Goal: Task Accomplishment & Management: Manage account settings

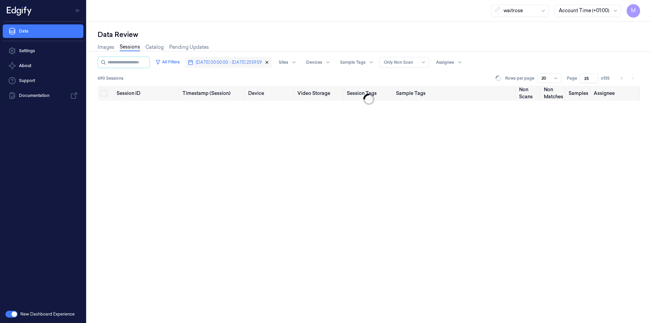
click at [269, 61] on icon "button" at bounding box center [266, 62] width 5 height 5
type input "1"
click at [207, 61] on span "Dates" at bounding box center [202, 62] width 12 height 6
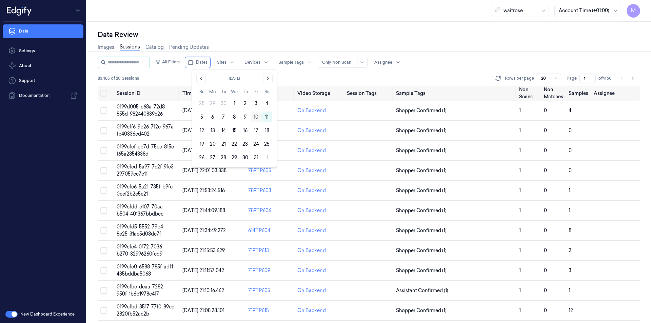
click at [259, 118] on button "10" at bounding box center [256, 117] width 11 height 11
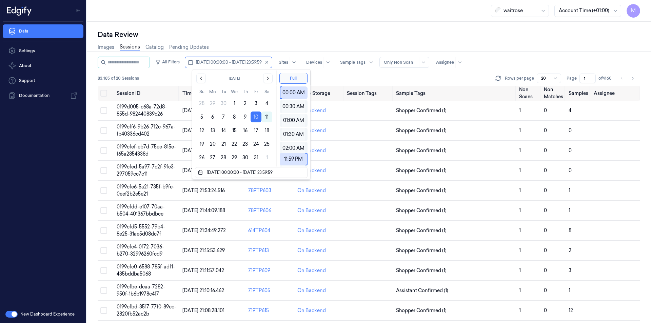
click at [269, 34] on div "Data Review" at bounding box center [369, 34] width 542 height 9
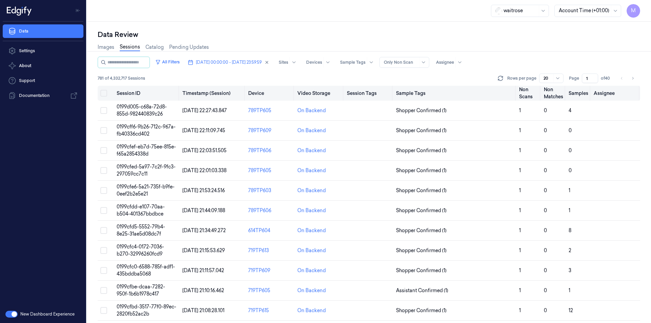
drag, startPoint x: 104, startPoint y: 94, endPoint x: 110, endPoint y: 97, distance: 6.2
click at [104, 94] on button "Select all" at bounding box center [103, 93] width 7 height 7
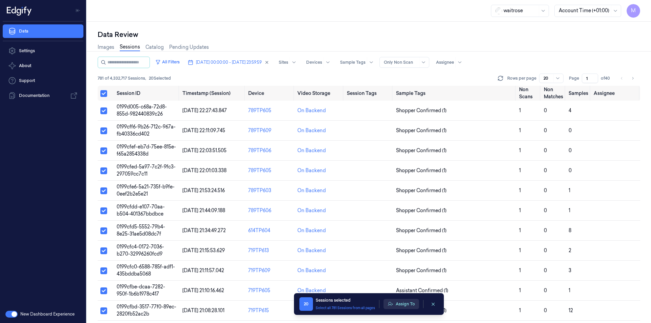
click at [414, 305] on button "Assign To" at bounding box center [401, 304] width 36 height 10
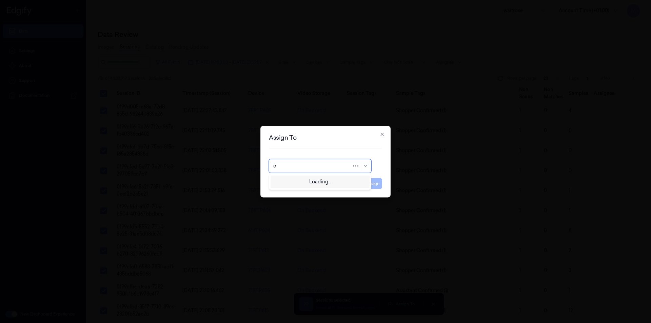
type input "ch"
drag, startPoint x: 295, startPoint y: 192, endPoint x: 322, endPoint y: 192, distance: 27.1
click at [295, 192] on div "[PERSON_NAME] a" at bounding box center [320, 192] width 94 height 7
drag, startPoint x: 378, startPoint y: 182, endPoint x: 350, endPoint y: 177, distance: 28.6
click at [378, 182] on button "Assign" at bounding box center [372, 183] width 19 height 11
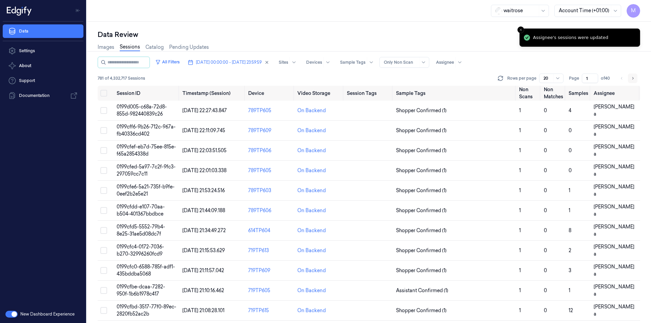
click at [636, 76] on button "Go to next page" at bounding box center [632, 78] width 9 height 9
type input "2"
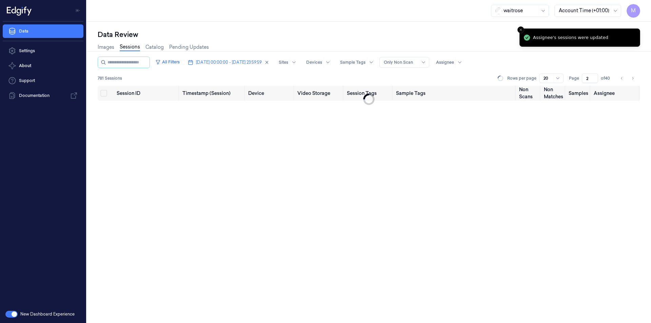
click at [342, 31] on div "Data Review" at bounding box center [369, 34] width 542 height 9
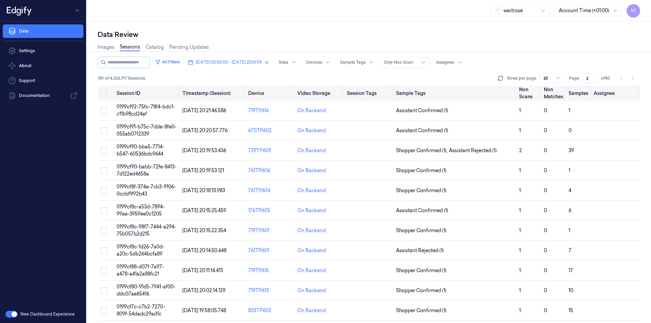
click at [104, 94] on button "Select all" at bounding box center [103, 93] width 7 height 7
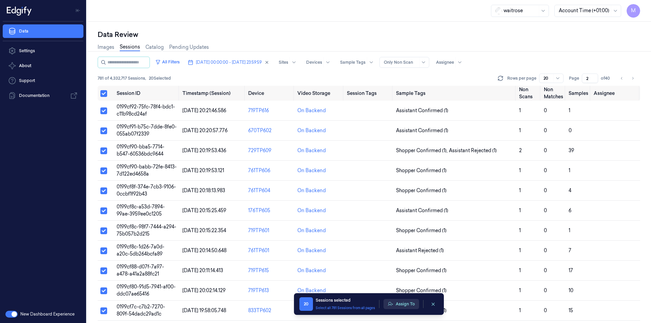
click at [415, 301] on button "Assign To" at bounding box center [401, 304] width 36 height 10
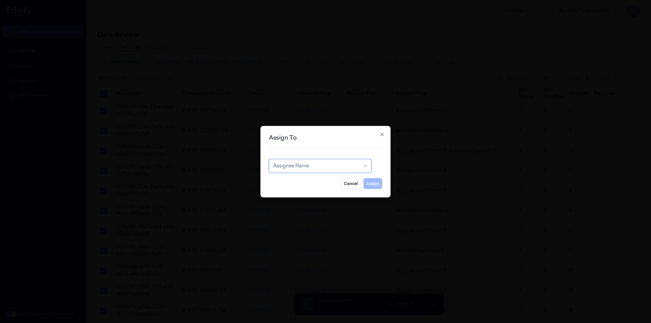
click at [328, 166] on div at bounding box center [316, 165] width 86 height 7
type input "var"
click at [296, 191] on div "[PERSON_NAME] g" at bounding box center [320, 192] width 94 height 7
click at [367, 186] on button "Assign" at bounding box center [372, 183] width 19 height 11
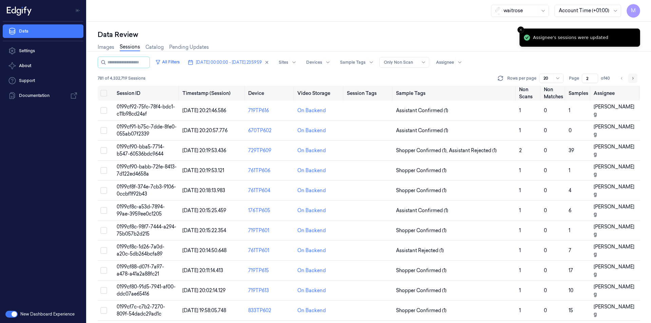
click at [628, 78] on button "Go to next page" at bounding box center [632, 78] width 9 height 9
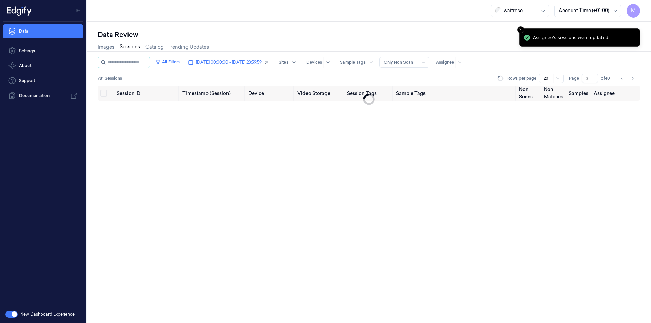
type input "3"
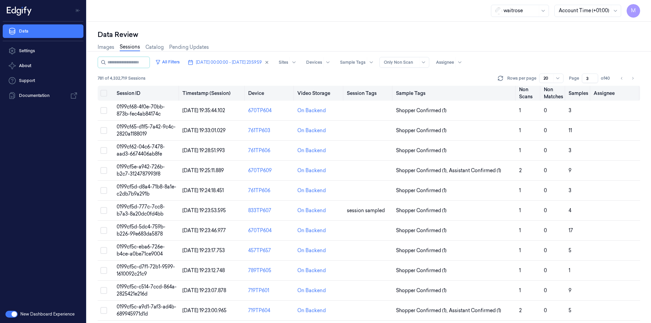
click at [101, 92] on button "Select all" at bounding box center [103, 93] width 7 height 7
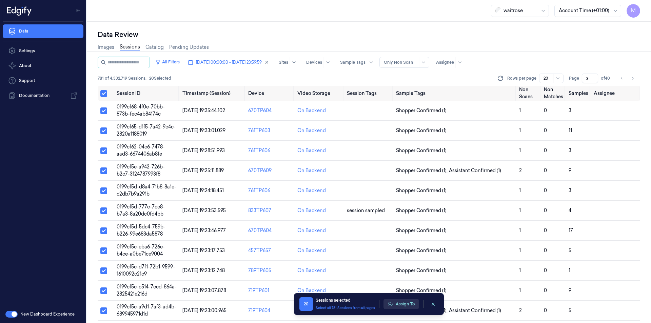
click at [400, 305] on button "Assign To" at bounding box center [401, 304] width 36 height 10
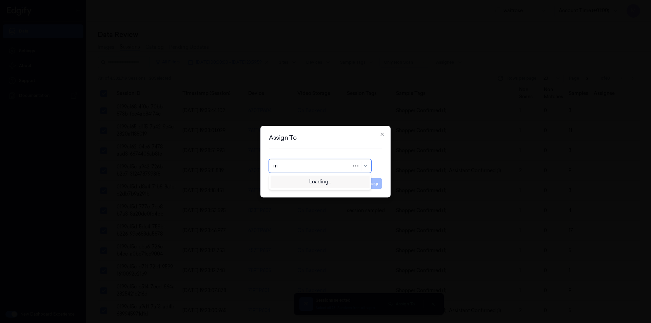
type input "mo"
click at [304, 182] on div "[PERSON_NAME]" at bounding box center [320, 181] width 94 height 7
click at [376, 182] on button "Assign" at bounding box center [372, 183] width 19 height 11
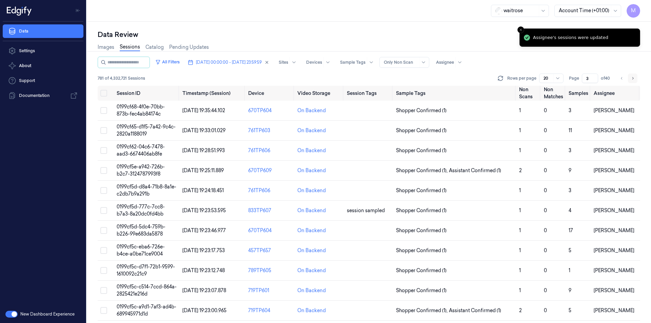
click at [634, 79] on icon "Go to next page" at bounding box center [633, 78] width 4 height 5
type input "4"
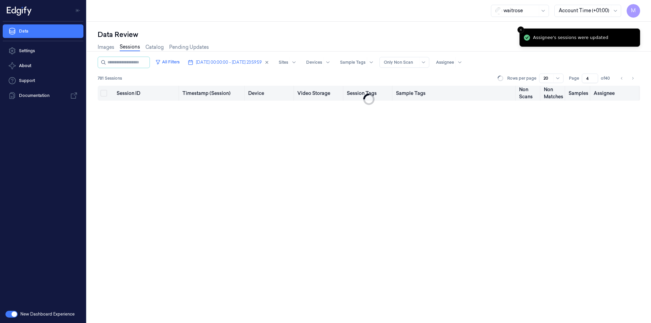
click at [103, 97] on th at bounding box center [106, 93] width 16 height 15
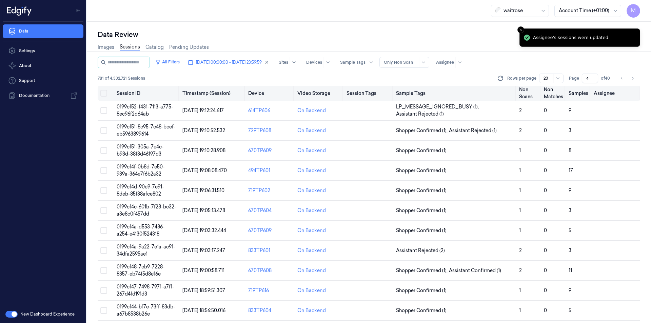
click at [104, 94] on button "Select all" at bounding box center [103, 93] width 7 height 7
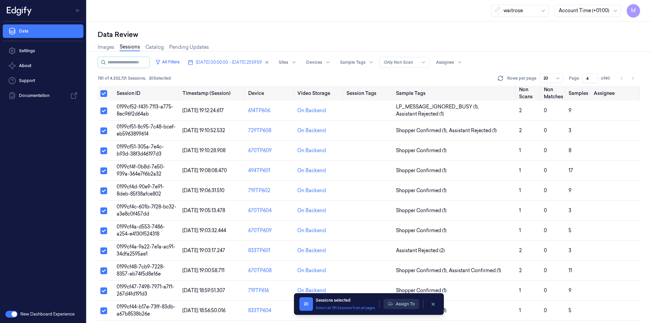
click at [409, 304] on button "Assign To" at bounding box center [401, 304] width 36 height 10
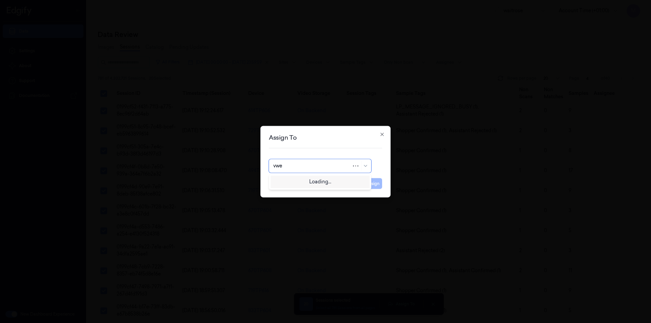
type input "vwen"
click at [291, 169] on div at bounding box center [316, 165] width 86 height 7
type input "ven"
click at [296, 178] on div "ven kataiah" at bounding box center [286, 181] width 26 height 7
click at [370, 186] on button "Assign" at bounding box center [372, 183] width 19 height 11
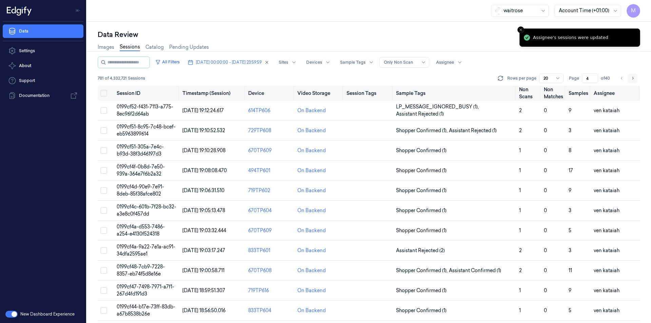
click at [631, 78] on icon "Go to next page" at bounding box center [633, 78] width 4 height 5
type input "5"
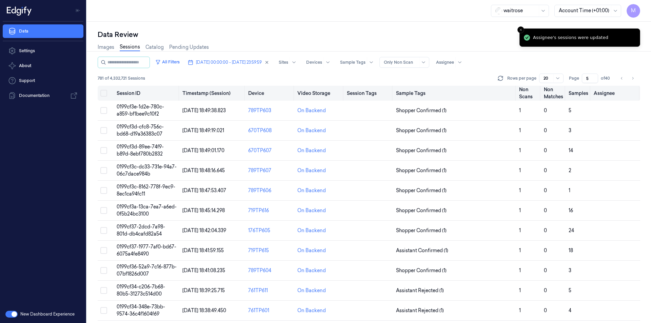
click at [104, 94] on button "Select all" at bounding box center [103, 93] width 7 height 7
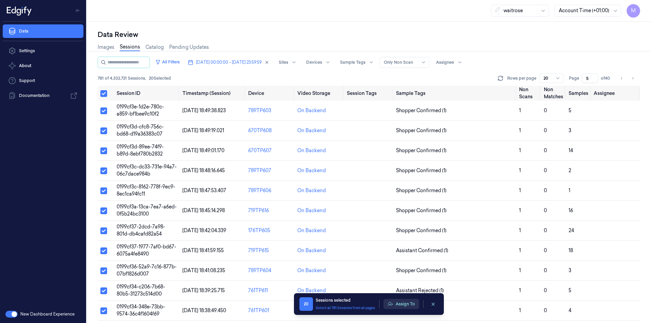
click at [405, 304] on button "Assign To" at bounding box center [401, 304] width 36 height 10
click at [403, 305] on button "Assign To" at bounding box center [401, 304] width 36 height 10
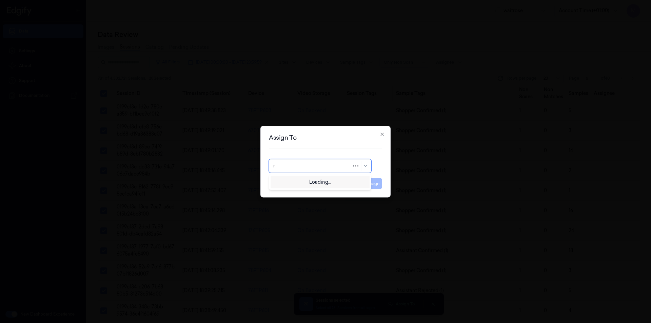
type input "ru"
click at [291, 179] on div "rupa a" at bounding box center [320, 181] width 94 height 7
click at [371, 186] on button "Assign" at bounding box center [372, 183] width 19 height 11
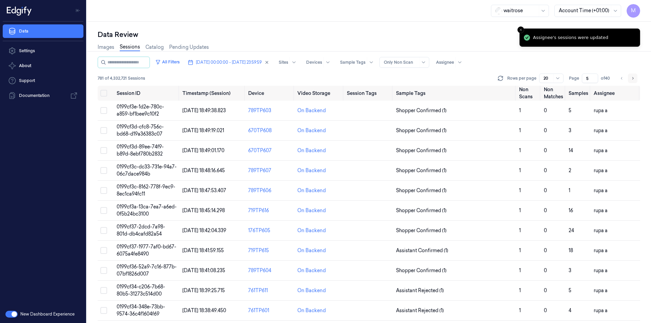
click at [635, 81] on button "Go to next page" at bounding box center [632, 78] width 9 height 9
type input "6"
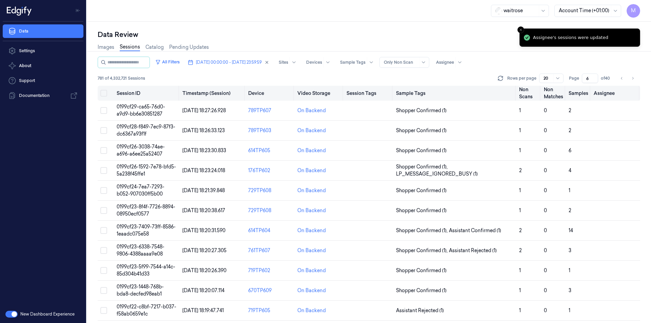
click at [105, 95] on button "Select all" at bounding box center [103, 93] width 7 height 7
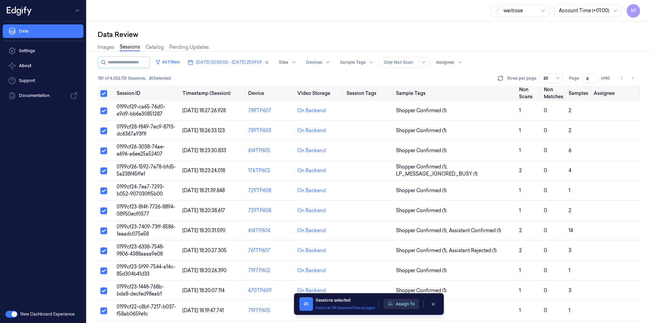
click at [395, 305] on button "Assign To" at bounding box center [401, 304] width 36 height 10
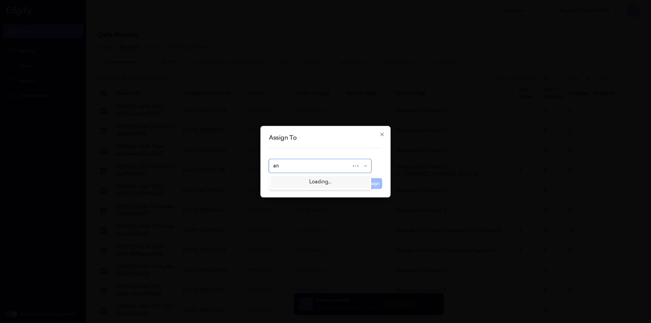
type input "ank"
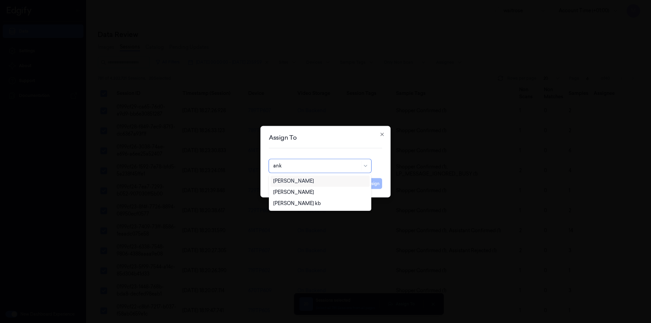
click at [302, 181] on div "[PERSON_NAME]" at bounding box center [320, 181] width 94 height 7
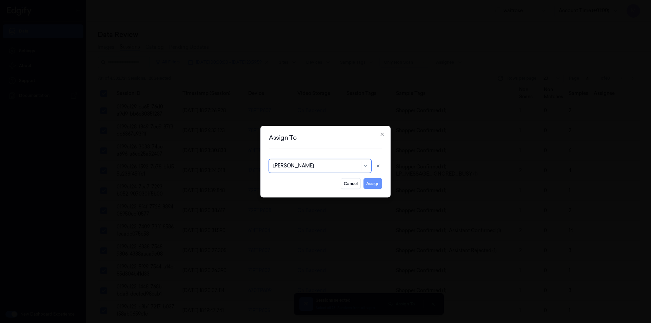
click at [375, 184] on button "Assign" at bounding box center [372, 183] width 19 height 11
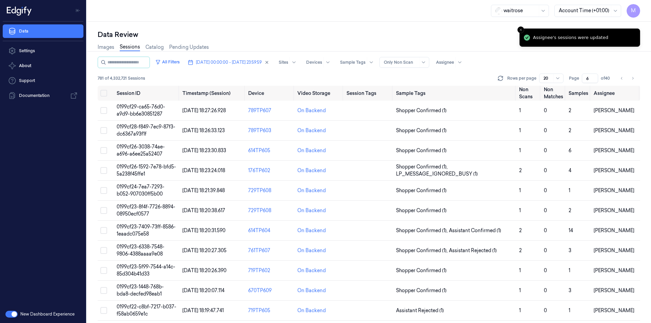
click at [639, 76] on div "Rows per page 20 Page 6 of 40" at bounding box center [568, 78] width 144 height 9
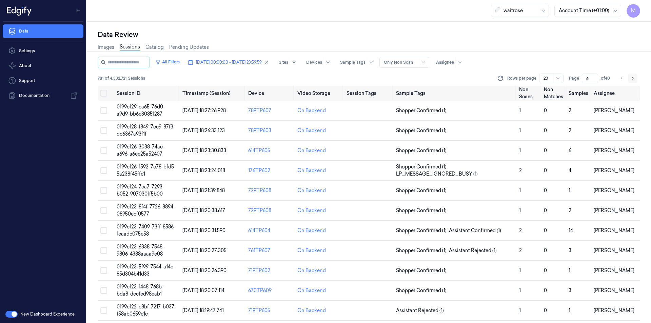
click at [630, 80] on button "Go to next page" at bounding box center [632, 78] width 9 height 9
type input "7"
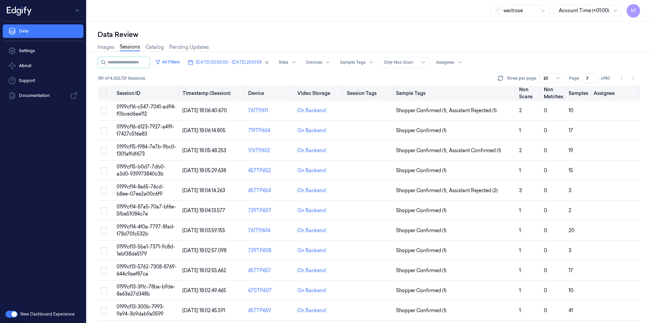
click at [104, 95] on button "Select all" at bounding box center [103, 93] width 7 height 7
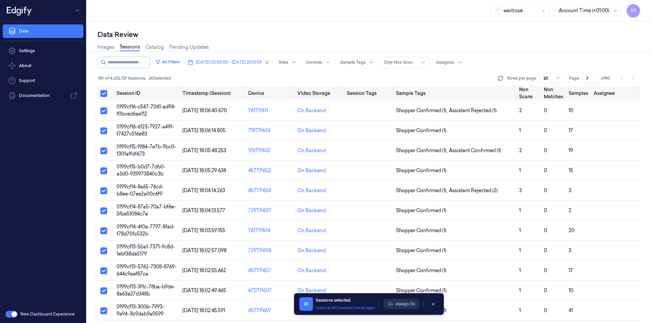
click at [409, 303] on button "Assign To" at bounding box center [401, 304] width 36 height 10
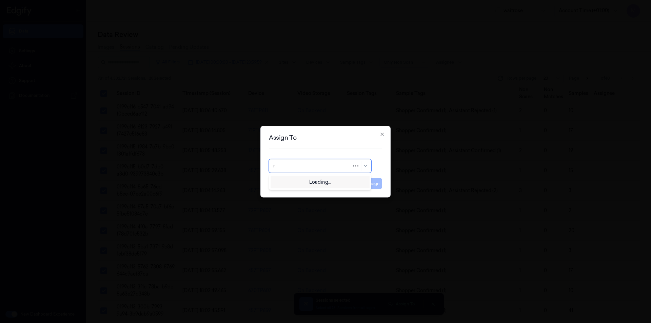
type input "ro"
click at [287, 179] on div "[PERSON_NAME]" at bounding box center [293, 181] width 41 height 7
click at [376, 184] on button "Assign" at bounding box center [372, 183] width 19 height 11
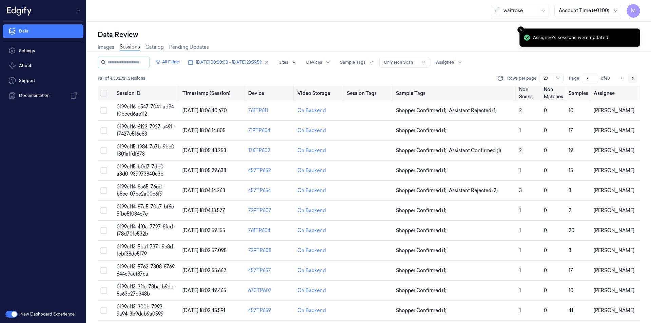
click at [636, 77] on button "Go to next page" at bounding box center [632, 78] width 9 height 9
type input "8"
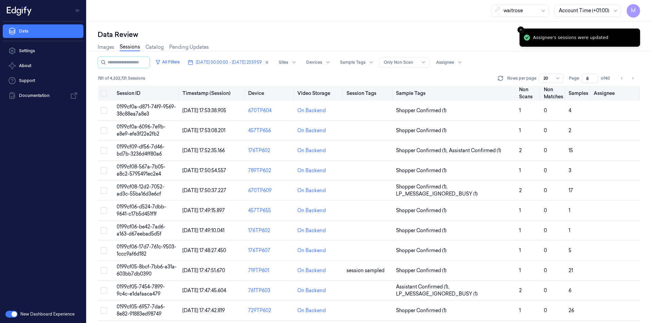
click at [102, 96] on button "Select all" at bounding box center [103, 93] width 7 height 7
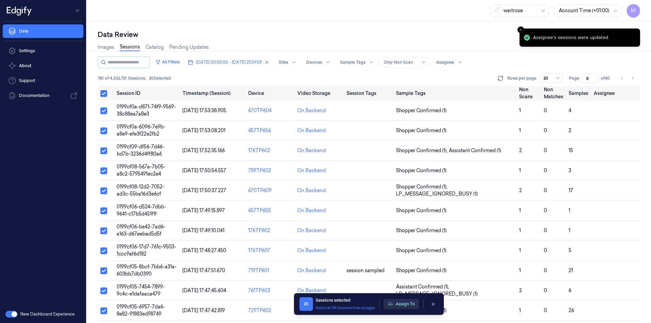
click at [407, 308] on button "Assign To" at bounding box center [401, 304] width 36 height 10
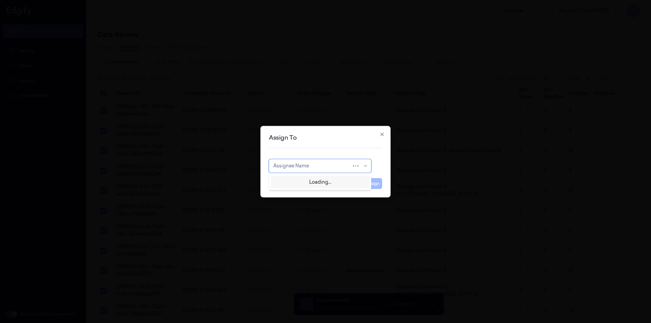
click at [316, 169] on div at bounding box center [312, 165] width 78 height 7
type input "var"
click at [313, 183] on div "[PERSON_NAME]" at bounding box center [320, 181] width 94 height 7
click at [373, 186] on button "Assign" at bounding box center [372, 183] width 19 height 11
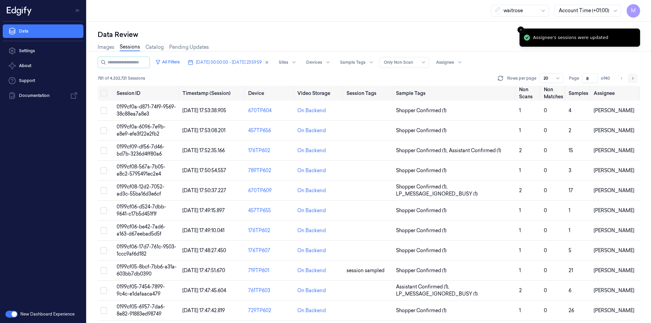
click at [632, 79] on icon "Go to next page" at bounding box center [633, 78] width 4 height 5
type input "9"
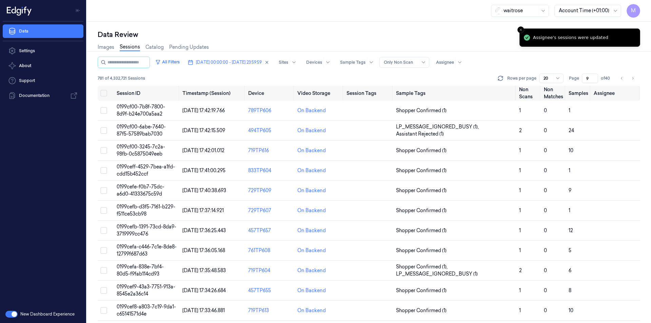
click at [339, 44] on div "Images Sessions Catalog Pending Updates" at bounding box center [369, 47] width 542 height 17
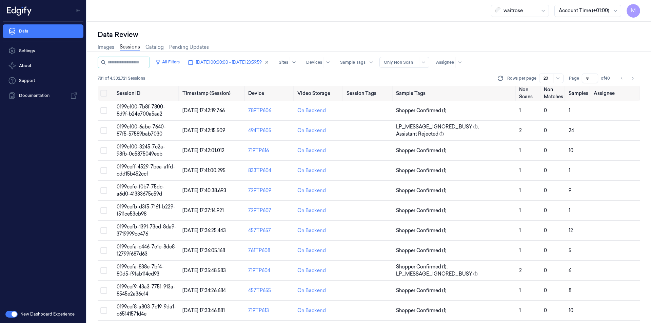
click at [275, 39] on div "Data Review" at bounding box center [369, 34] width 542 height 9
click at [591, 76] on input "9" at bounding box center [590, 78] width 16 height 9
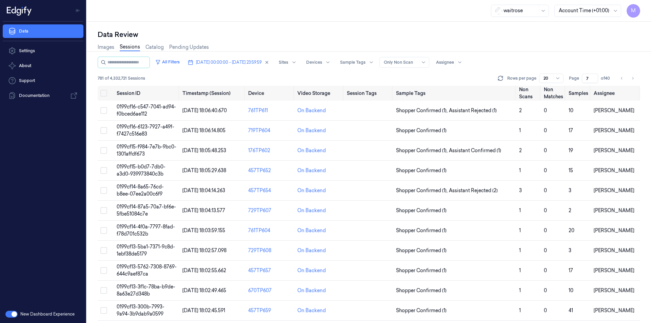
click at [581, 55] on div "Images Sessions Catalog Pending Updates" at bounding box center [369, 47] width 542 height 17
click at [620, 80] on icon "Go to previous page" at bounding box center [622, 78] width 4 height 5
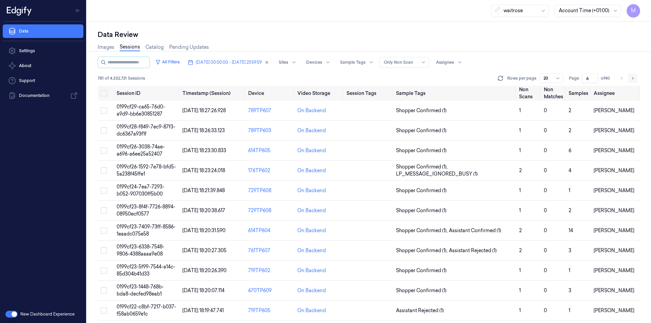
click at [631, 81] on button "Go to next page" at bounding box center [632, 78] width 9 height 9
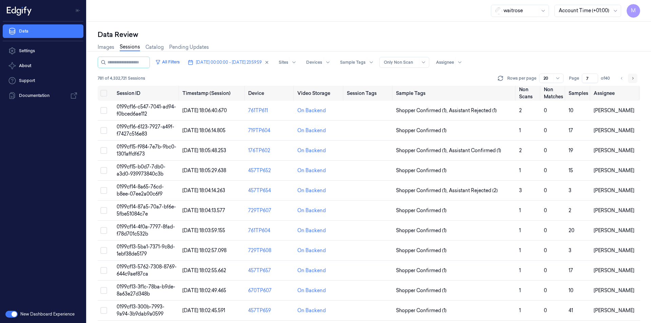
click at [631, 81] on icon "Go to next page" at bounding box center [633, 78] width 4 height 5
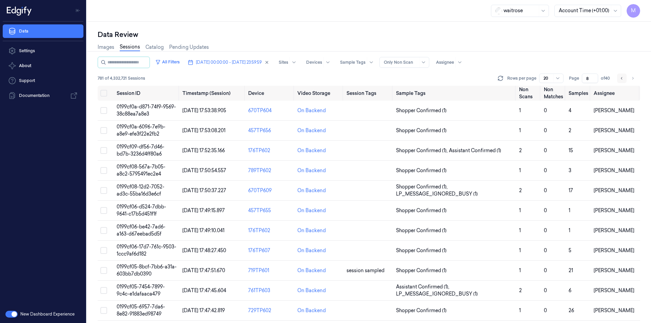
click at [623, 78] on icon "Go to previous page" at bounding box center [622, 78] width 4 height 5
type input "7"
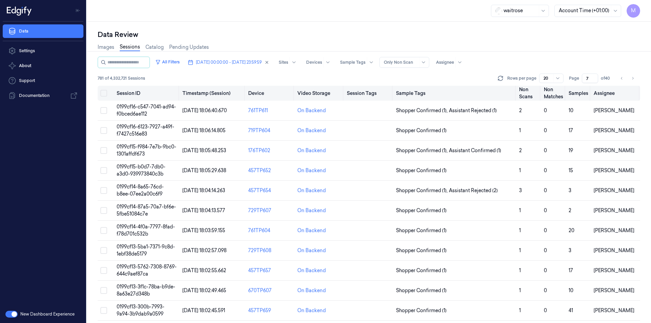
click at [105, 92] on button "Select all" at bounding box center [103, 93] width 7 height 7
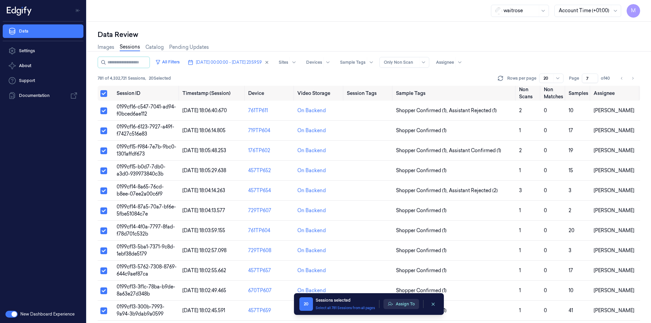
click at [403, 306] on button "Assign To" at bounding box center [401, 304] width 36 height 10
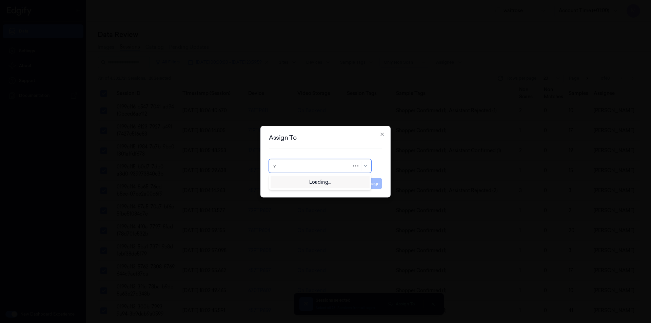
type input "va"
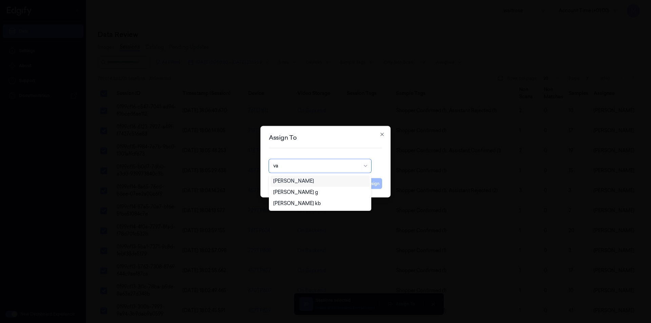
click at [303, 183] on div "[PERSON_NAME]" at bounding box center [293, 181] width 41 height 7
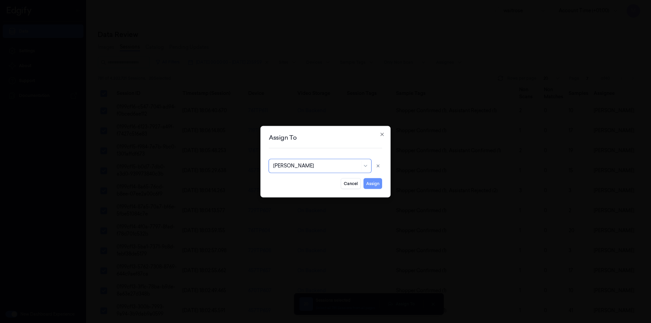
click at [374, 186] on button "Assign" at bounding box center [372, 183] width 19 height 11
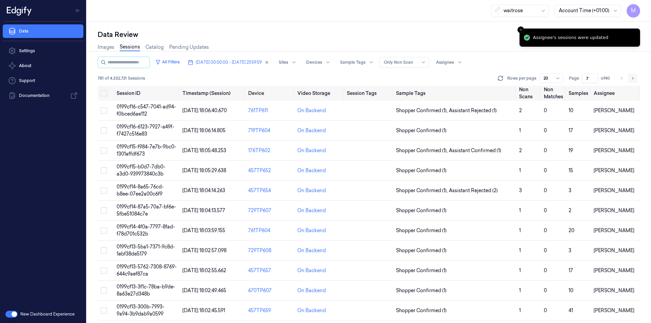
click at [637, 79] on button "Go to next page" at bounding box center [632, 78] width 9 height 9
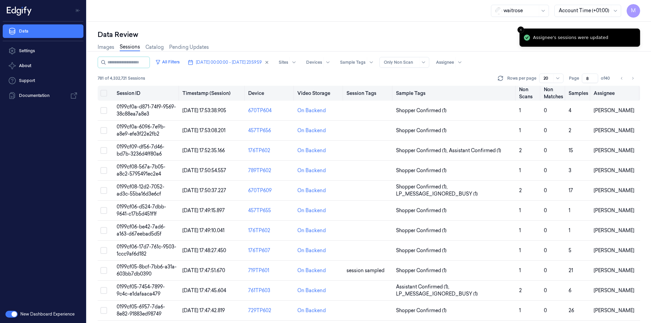
click at [103, 91] on button "Select all" at bounding box center [103, 93] width 7 height 7
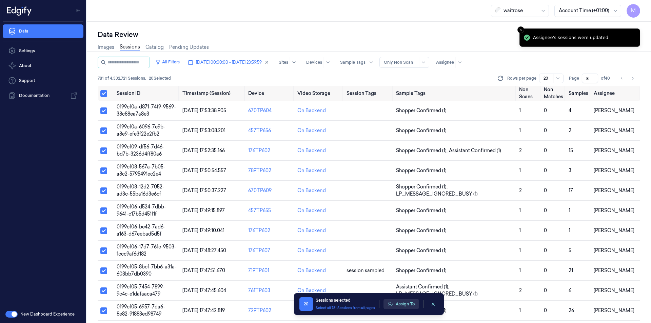
click at [411, 304] on button "Assign To" at bounding box center [401, 304] width 36 height 10
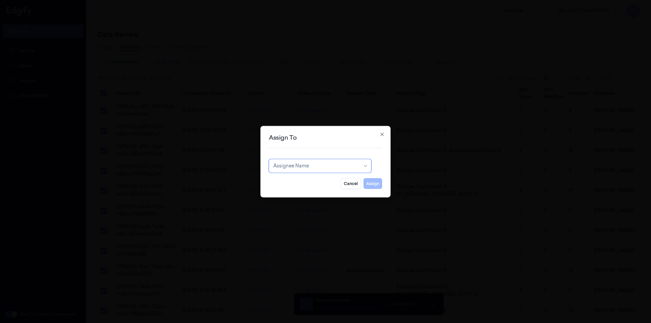
click at [313, 170] on div "Assignee Name" at bounding box center [316, 165] width 86 height 9
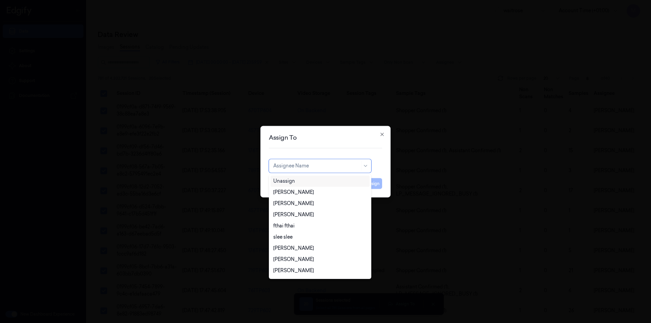
click at [299, 180] on div "Unassign" at bounding box center [320, 181] width 94 height 7
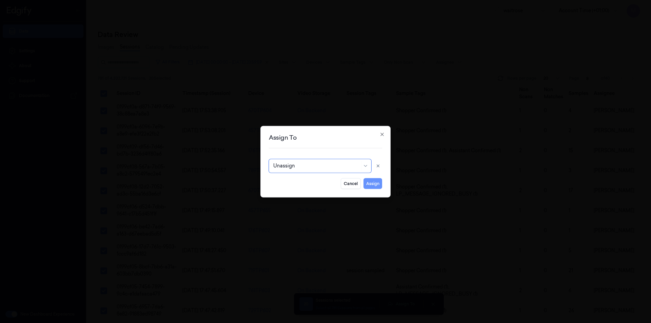
click at [373, 180] on button "Assign" at bounding box center [372, 183] width 19 height 11
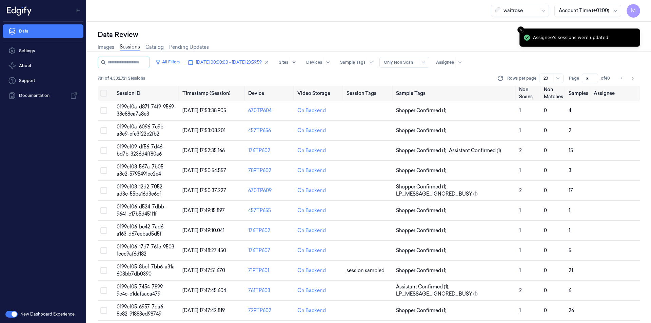
click at [423, 27] on div "Data Review Images Sessions Catalog Pending Updates All Filters [DATE] 00:00:00…" at bounding box center [369, 172] width 564 height 301
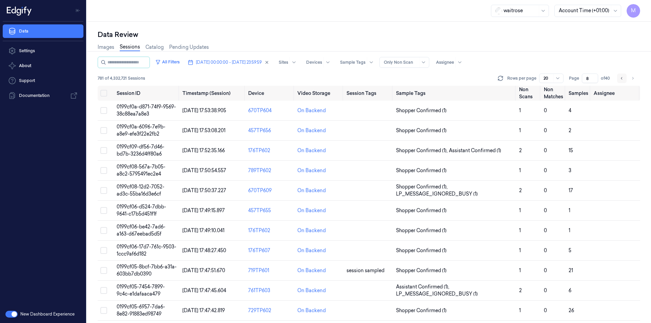
click at [624, 80] on button "Go to previous page" at bounding box center [621, 78] width 9 height 9
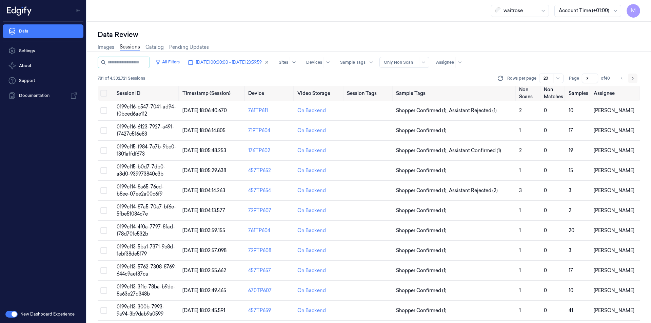
click at [632, 78] on icon "Go to next page" at bounding box center [633, 78] width 4 height 5
type input "8"
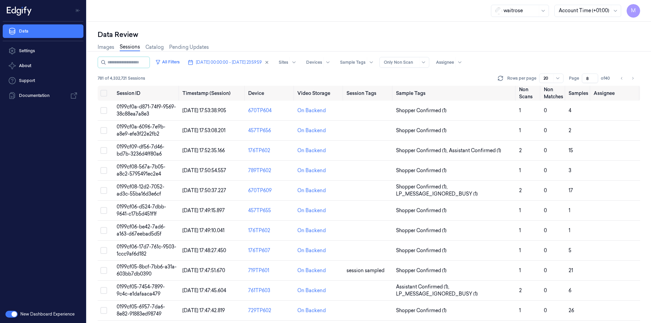
click at [507, 45] on div "Images Sessions Catalog Pending Updates" at bounding box center [369, 47] width 542 height 17
click at [481, 41] on div "Images Sessions Catalog Pending Updates" at bounding box center [369, 47] width 542 height 17
click at [241, 31] on div "Data Review" at bounding box center [369, 34] width 542 height 9
click at [286, 23] on div "Data Review Images Sessions Catalog Pending Updates All Filters [DATE] 00:00:00…" at bounding box center [369, 172] width 564 height 301
click at [198, 5] on div "waitrose Account Time (+01:00) M" at bounding box center [369, 11] width 564 height 22
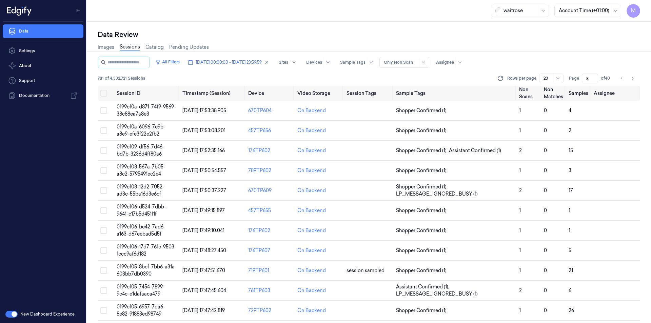
click at [298, 38] on div "Data Review" at bounding box center [369, 34] width 542 height 9
click at [238, 32] on div "Data Review" at bounding box center [369, 34] width 542 height 9
click at [104, 93] on button "Select all" at bounding box center [103, 93] width 7 height 7
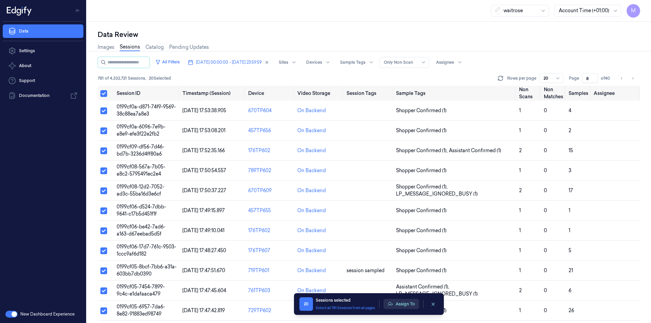
click at [396, 302] on button "Assign To" at bounding box center [401, 304] width 36 height 10
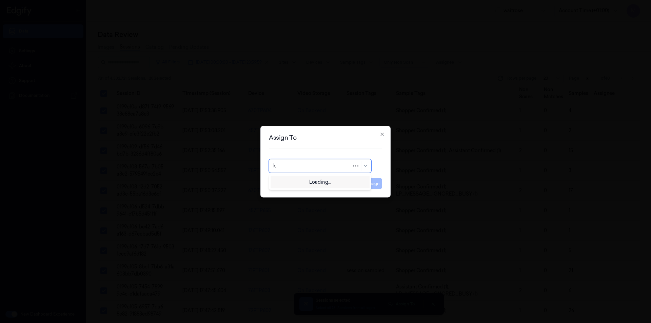
type input "ko"
click at [296, 181] on div "korisetty prem" at bounding box center [289, 181] width 33 height 7
click at [371, 180] on button "Assign" at bounding box center [372, 183] width 19 height 11
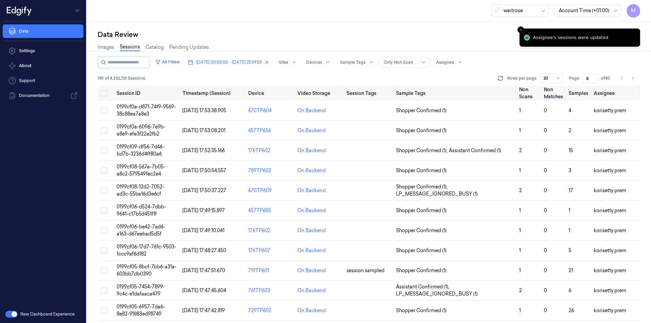
click at [314, 27] on div "Data Review Images Sessions Catalog Pending Updates All Filters [DATE] 00:00:00…" at bounding box center [369, 172] width 564 height 301
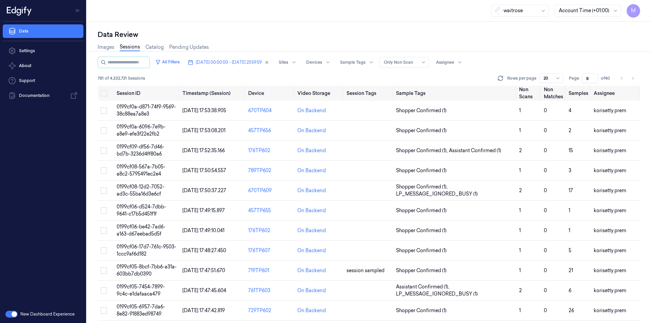
drag, startPoint x: 634, startPoint y: 80, endPoint x: 552, endPoint y: 71, distance: 82.1
click at [634, 80] on icon "Go to next page" at bounding box center [633, 78] width 4 height 5
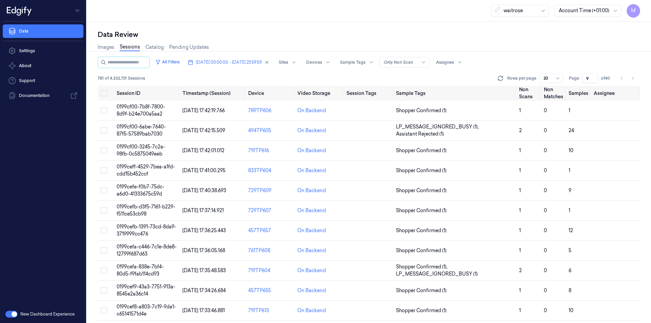
click at [410, 45] on div "Images Sessions Catalog Pending Updates" at bounding box center [369, 47] width 542 height 17
click at [632, 80] on icon "Go to next page" at bounding box center [633, 78] width 4 height 5
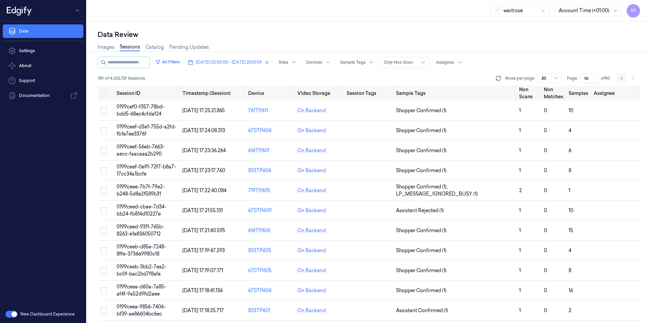
click at [619, 77] on button "Go to previous page" at bounding box center [621, 78] width 9 height 9
type input "9"
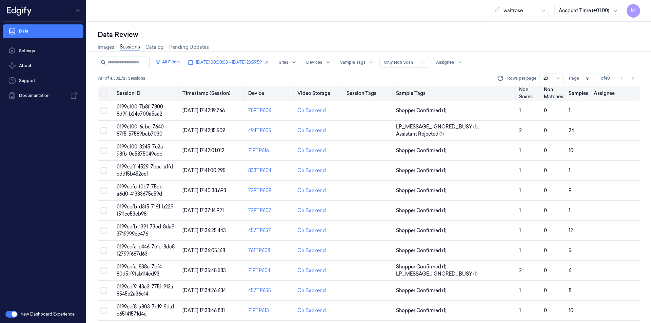
click at [102, 92] on button "Select all" at bounding box center [103, 93] width 7 height 7
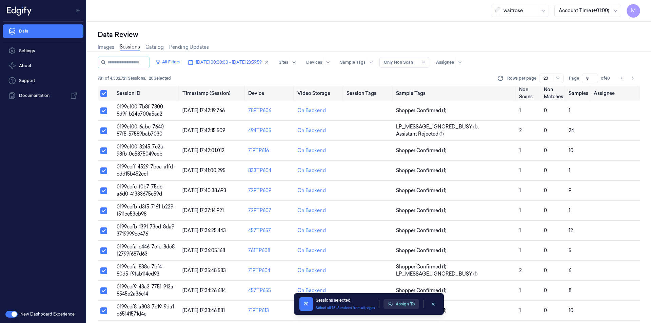
click at [407, 303] on button "Assign To" at bounding box center [401, 304] width 36 height 10
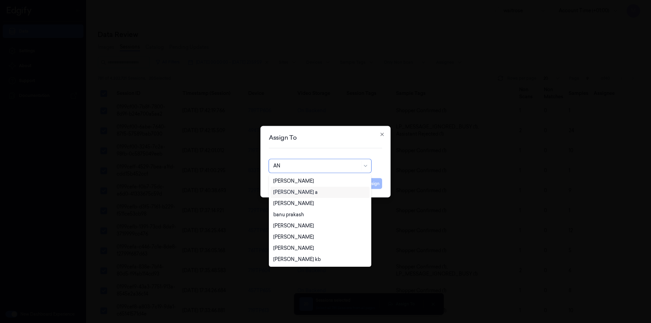
type input "ANI"
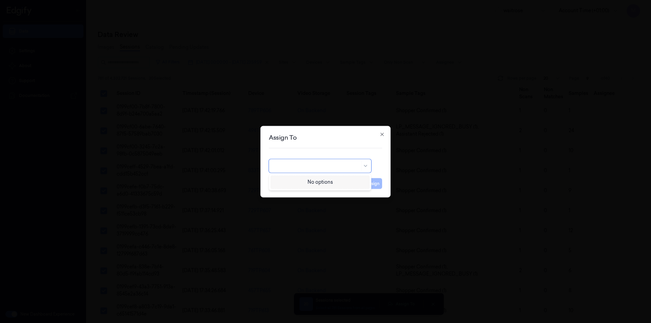
click at [291, 170] on div at bounding box center [316, 165] width 86 height 9
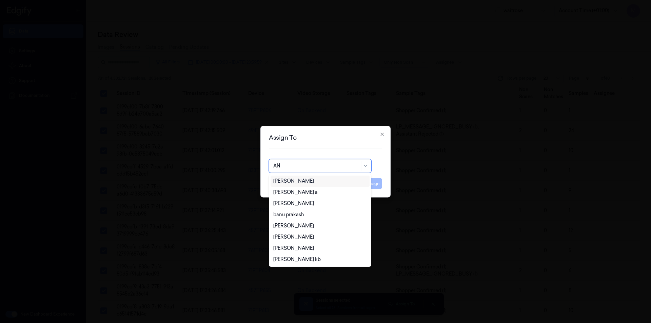
type input "ANK"
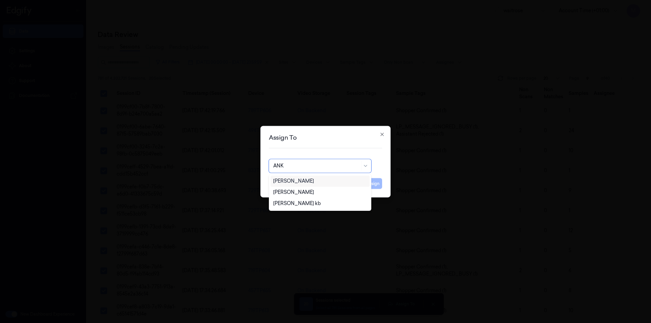
click at [291, 183] on div "[PERSON_NAME]" at bounding box center [293, 181] width 41 height 7
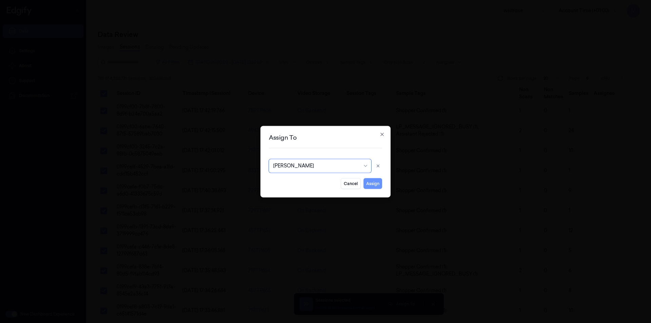
click at [375, 183] on button "Assign" at bounding box center [372, 183] width 19 height 11
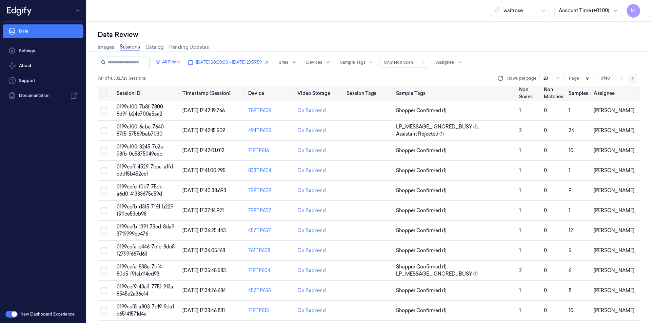
click at [630, 80] on button "Go to next page" at bounding box center [632, 78] width 9 height 9
type input "10"
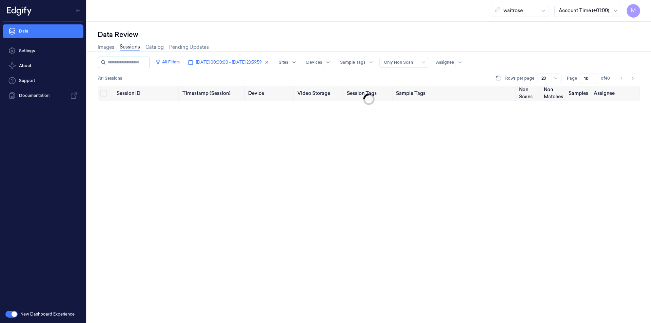
click at [490, 47] on div "Images Sessions Catalog Pending Updates" at bounding box center [369, 47] width 542 height 17
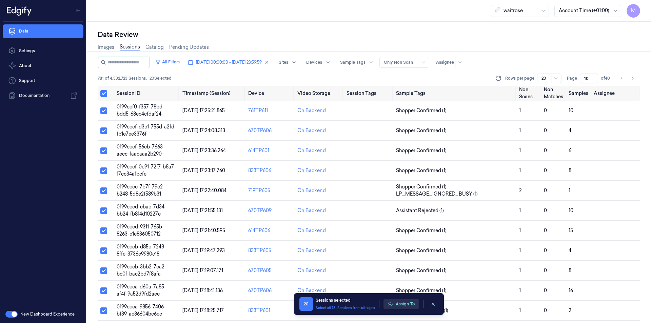
click at [412, 300] on button "Assign To" at bounding box center [401, 304] width 36 height 10
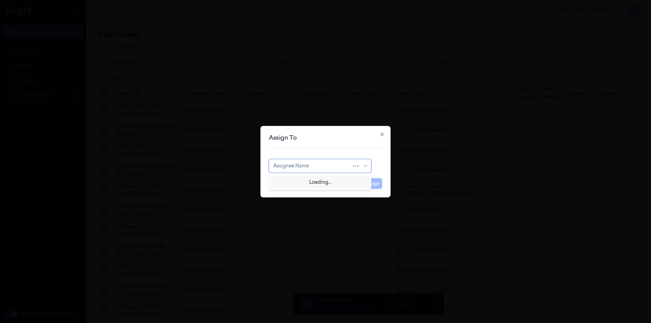
click at [300, 169] on div at bounding box center [312, 165] width 78 height 7
type input "ven"
click at [300, 180] on div "ven kataiah" at bounding box center [320, 181] width 94 height 7
click at [377, 182] on button "Assign" at bounding box center [372, 183] width 19 height 11
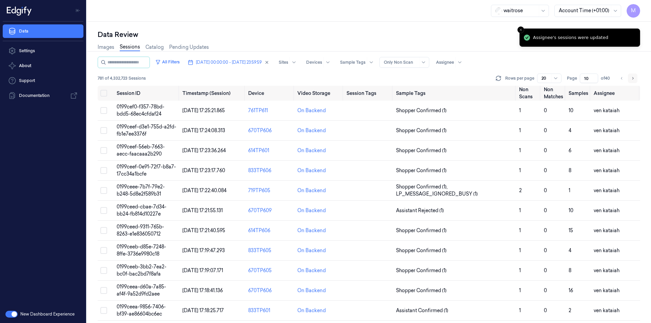
click at [635, 80] on button "Go to next page" at bounding box center [632, 78] width 9 height 9
type input "11"
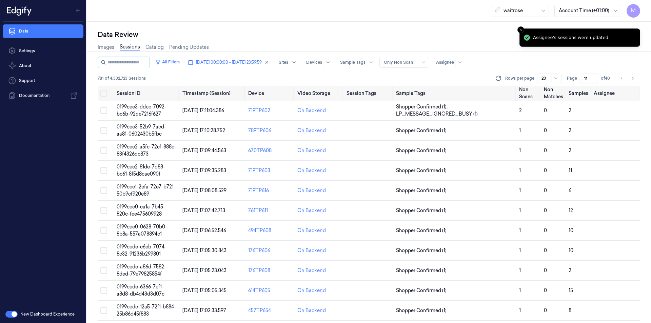
click at [298, 37] on div "Data Review" at bounding box center [369, 34] width 542 height 9
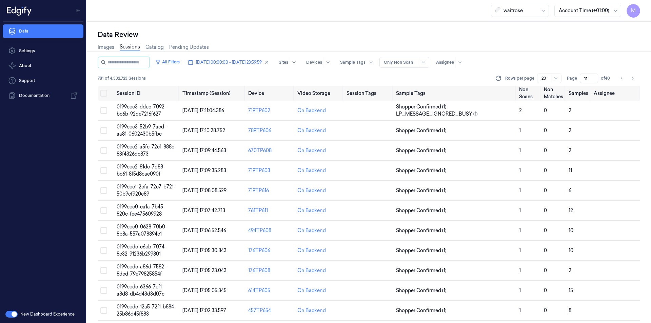
click at [308, 36] on div "Data Review" at bounding box center [369, 34] width 542 height 9
click at [328, 25] on div "Data Review Images Sessions Catalog Pending Updates All Filters [DATE] 00:00:00…" at bounding box center [369, 172] width 564 height 301
click at [105, 93] on button "Select all" at bounding box center [103, 93] width 7 height 7
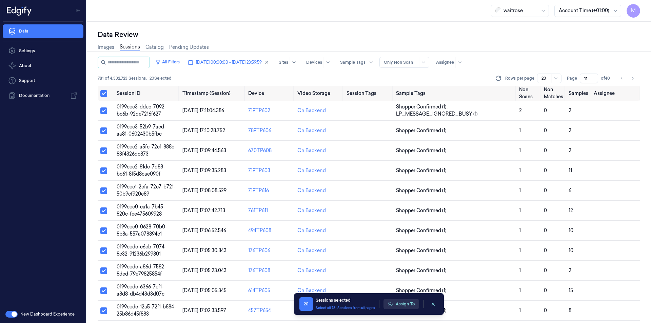
click at [397, 299] on button "Assign To" at bounding box center [401, 304] width 36 height 10
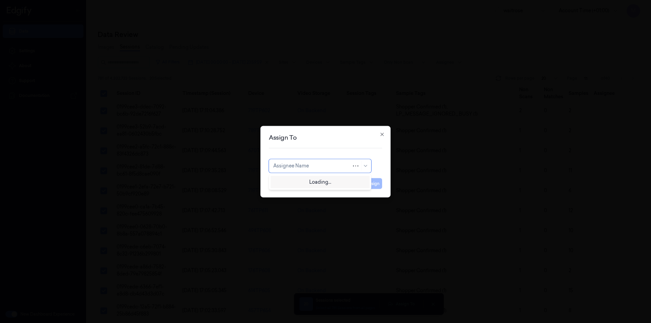
click at [332, 164] on div at bounding box center [312, 165] width 78 height 7
type input "cha"
click at [306, 189] on div "[PERSON_NAME] a" at bounding box center [320, 192] width 99 height 11
click at [377, 185] on button "Assign" at bounding box center [372, 183] width 19 height 11
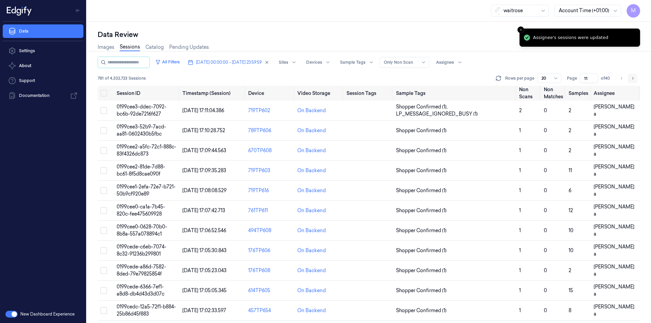
click at [632, 78] on icon "Go to next page" at bounding box center [633, 78] width 4 height 5
type input "12"
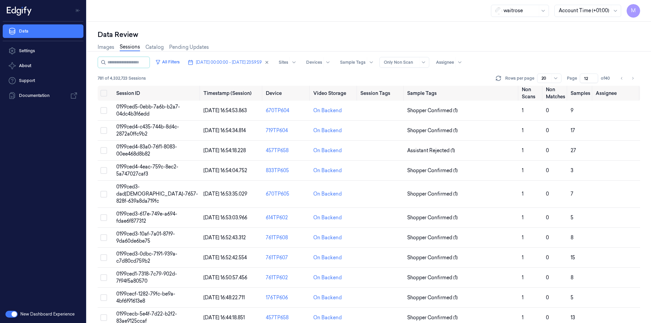
click at [398, 34] on div "Data Review" at bounding box center [369, 34] width 542 height 9
click at [106, 93] on button "Select all" at bounding box center [103, 93] width 7 height 7
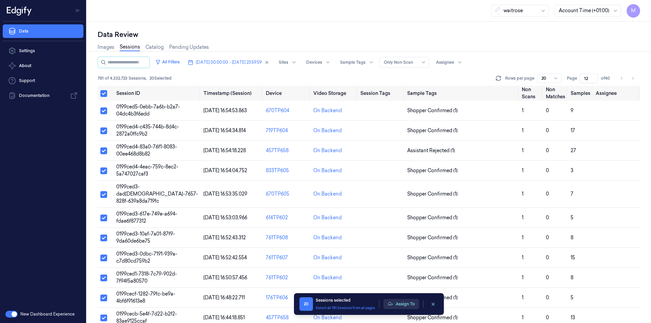
click at [400, 309] on button "Assign To" at bounding box center [401, 304] width 36 height 10
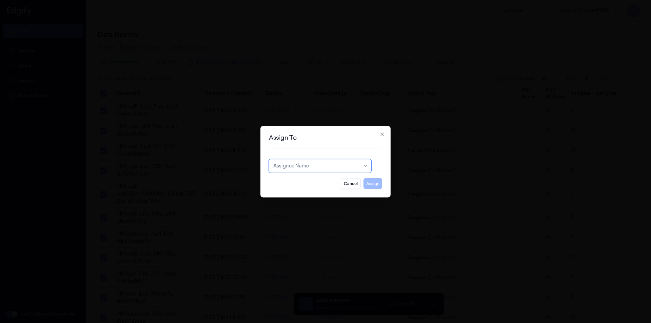
click at [308, 163] on div at bounding box center [316, 165] width 86 height 7
type input "VAR"
click at [306, 184] on div "[PERSON_NAME]" at bounding box center [293, 181] width 41 height 7
click at [365, 183] on button "Assign" at bounding box center [372, 183] width 19 height 11
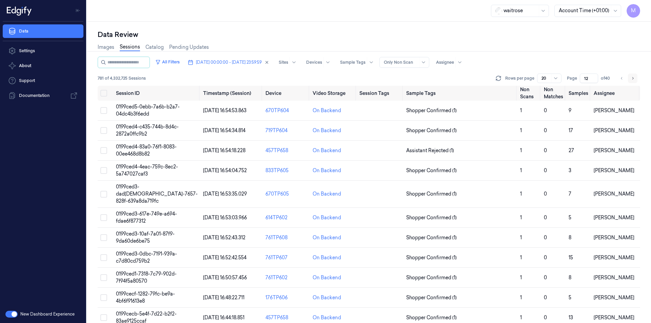
click at [631, 80] on icon "Go to next page" at bounding box center [633, 78] width 4 height 5
type input "13"
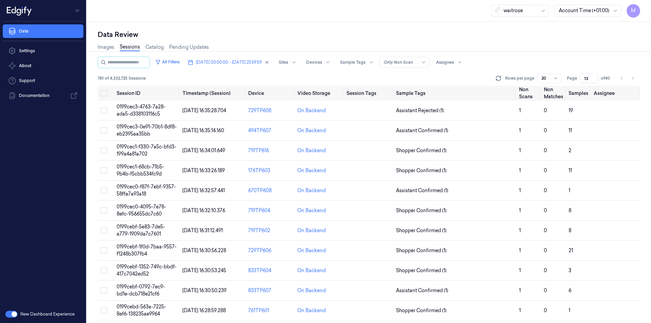
click at [400, 40] on div "Images Sessions Catalog Pending Updates" at bounding box center [369, 47] width 542 height 17
click at [297, 37] on div "Data Review" at bounding box center [369, 34] width 542 height 9
click at [106, 95] on button "Select all" at bounding box center [103, 93] width 7 height 7
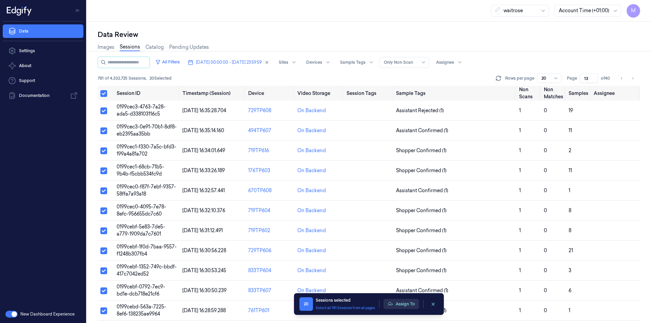
click at [399, 302] on button "Assign To" at bounding box center [401, 304] width 36 height 10
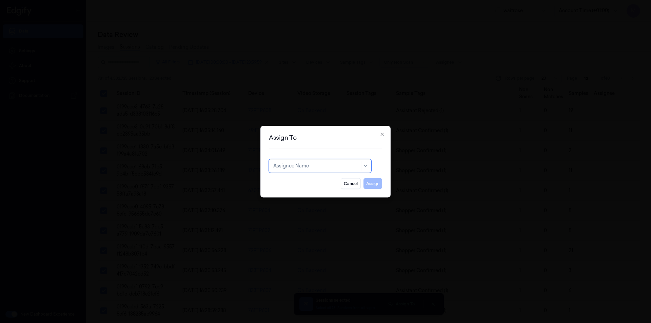
click at [307, 169] on div at bounding box center [316, 165] width 86 height 7
type input "ANK"
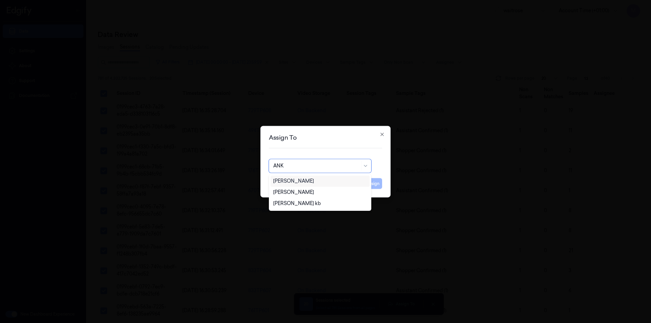
click at [297, 180] on div "[PERSON_NAME]" at bounding box center [293, 181] width 41 height 7
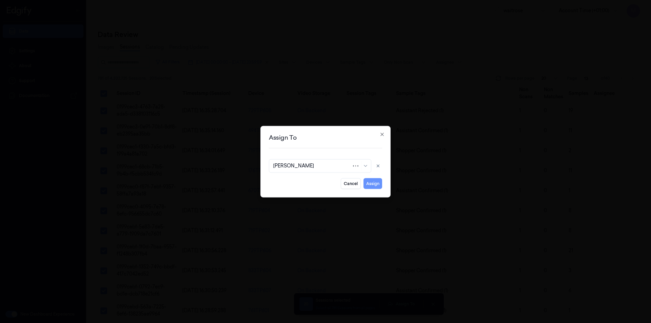
click at [371, 182] on button "Assign" at bounding box center [372, 183] width 19 height 11
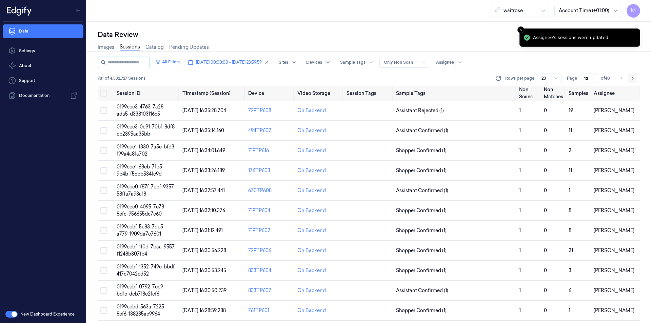
click at [634, 81] on button "Go to next page" at bounding box center [632, 78] width 9 height 9
type input "14"
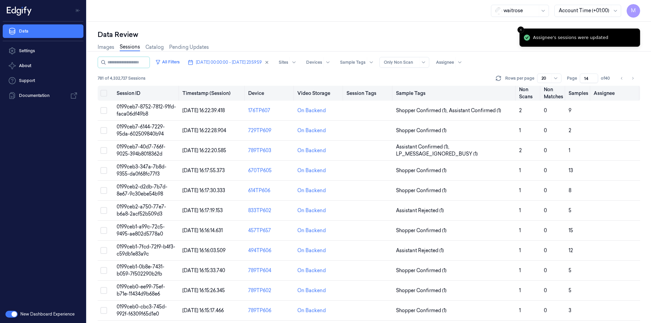
click at [106, 95] on button "Select all" at bounding box center [103, 93] width 7 height 7
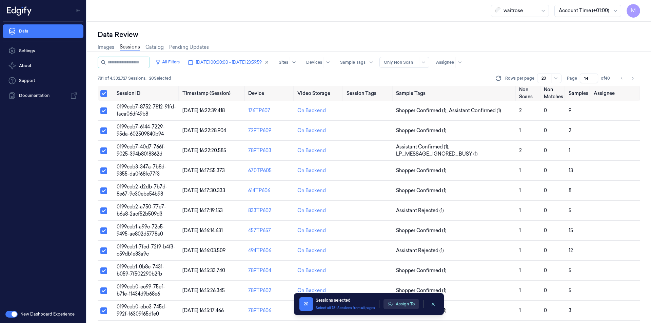
click at [409, 305] on button "Assign To" at bounding box center [401, 304] width 36 height 10
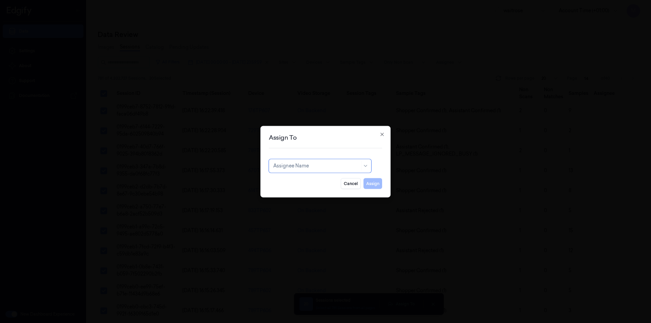
click at [328, 166] on div at bounding box center [316, 165] width 86 height 7
type input "VEN"
click at [296, 182] on div "ven kataiah" at bounding box center [286, 181] width 26 height 7
click at [371, 183] on button "Assign" at bounding box center [372, 183] width 19 height 11
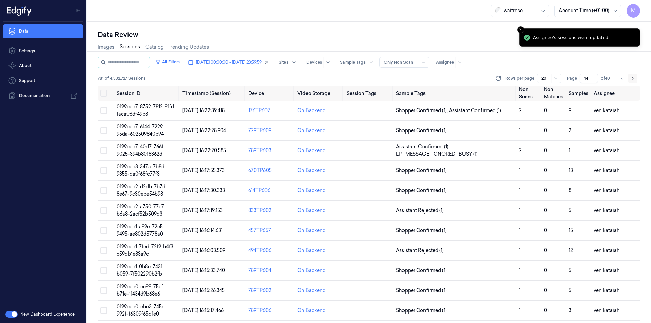
click at [632, 80] on icon "Go to next page" at bounding box center [633, 78] width 4 height 5
type input "15"
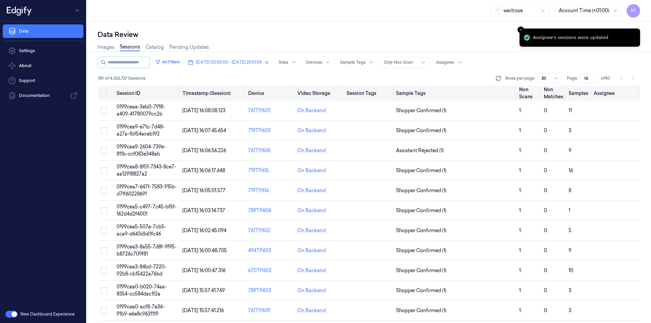
click at [105, 93] on button "Select all" at bounding box center [103, 93] width 7 height 7
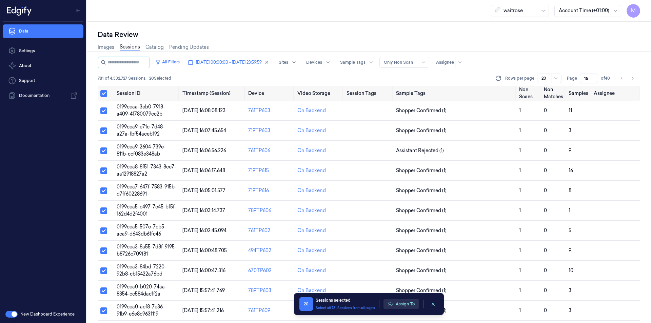
click at [416, 302] on button "Assign To" at bounding box center [401, 304] width 36 height 10
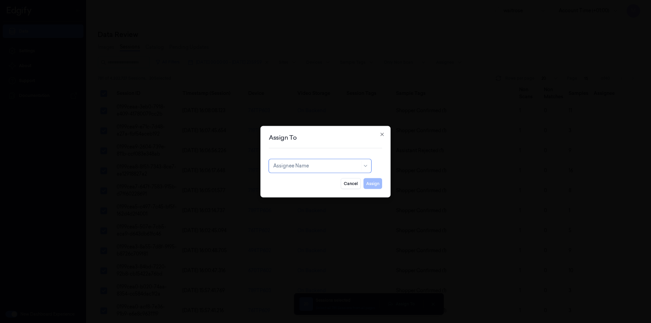
click at [337, 172] on div "Assignee Name" at bounding box center [320, 166] width 102 height 14
type input "CH"
click at [291, 190] on div "[PERSON_NAME] a" at bounding box center [295, 192] width 44 height 7
click at [378, 180] on button "Assign" at bounding box center [372, 183] width 19 height 11
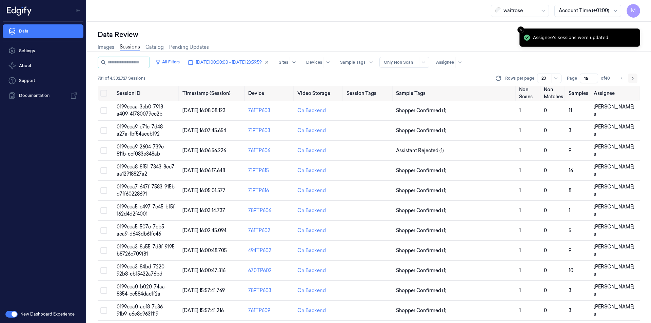
click at [634, 81] on button "Go to next page" at bounding box center [632, 78] width 9 height 9
type input "16"
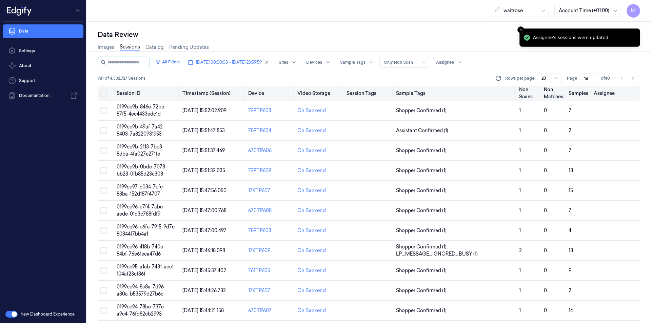
click at [105, 96] on button "Select all" at bounding box center [103, 93] width 7 height 7
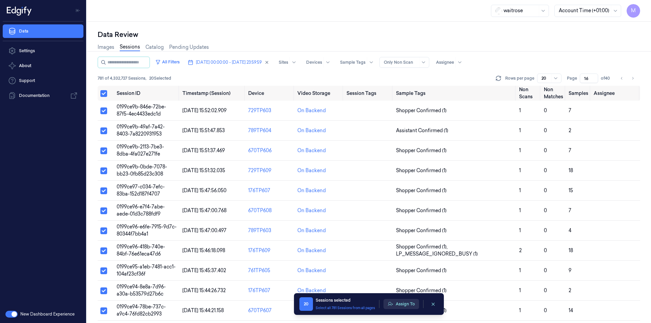
click at [408, 307] on button "Assign To" at bounding box center [401, 304] width 36 height 10
click at [321, 167] on div "On Backend" at bounding box center [311, 170] width 28 height 7
click at [406, 306] on button "Assign To" at bounding box center [401, 304] width 36 height 10
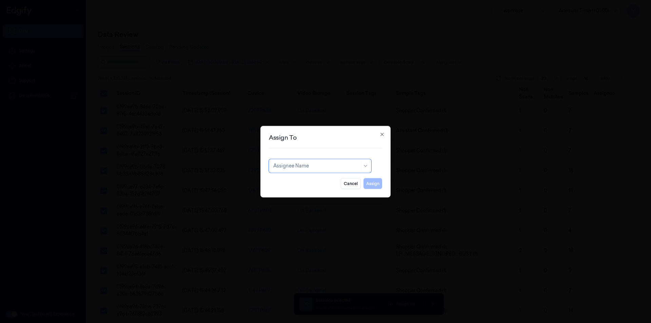
click at [320, 167] on div at bounding box center [316, 165] width 86 height 7
type input "VAR"
click at [307, 182] on div "[PERSON_NAME]" at bounding box center [320, 181] width 94 height 7
click at [373, 182] on button "Assign" at bounding box center [372, 183] width 19 height 11
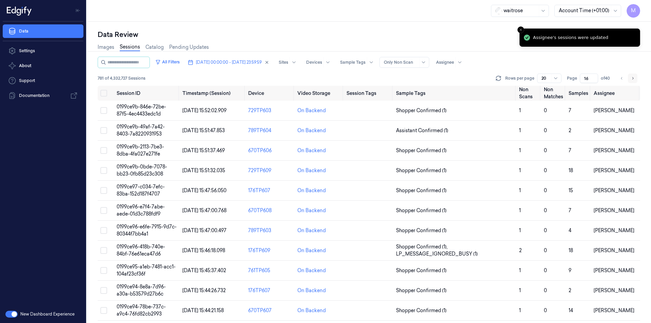
click at [635, 79] on button "Go to next page" at bounding box center [632, 78] width 9 height 9
type input "17"
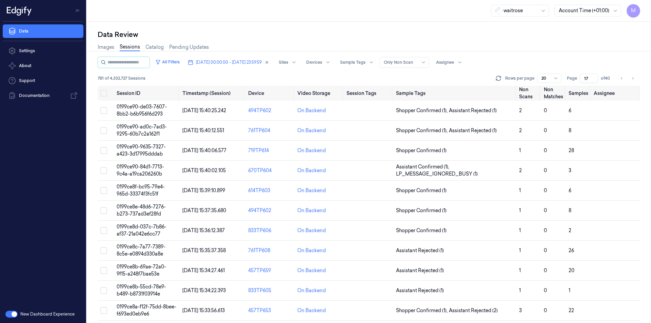
click at [265, 41] on div "Images Sessions Catalog Pending Updates" at bounding box center [369, 47] width 542 height 17
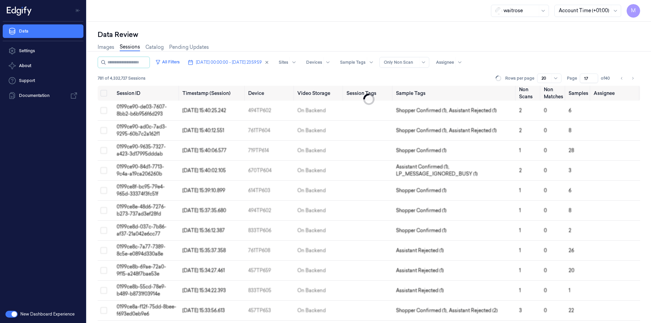
click at [288, 28] on div "Data Review Images Sessions Catalog Pending Updates All Filters [DATE] 00:00:00…" at bounding box center [369, 172] width 564 height 301
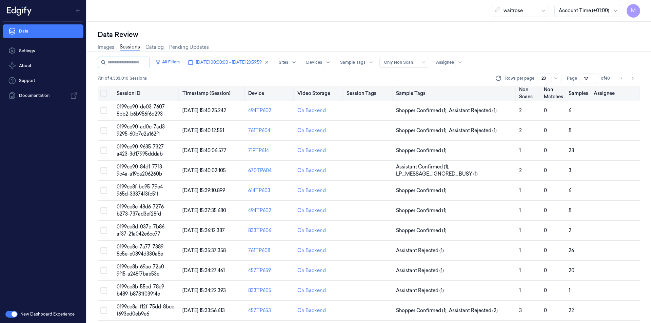
click at [103, 96] on button "Select all" at bounding box center [103, 93] width 7 height 7
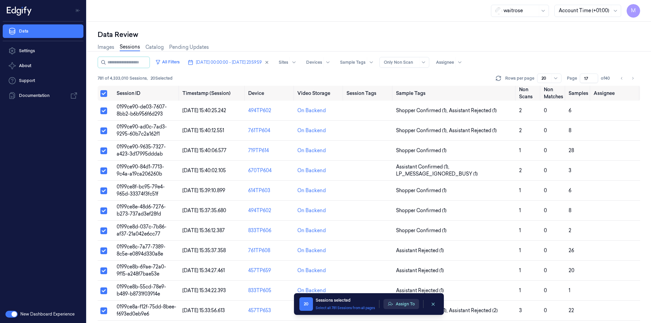
click at [402, 304] on button "Assign To" at bounding box center [401, 304] width 36 height 10
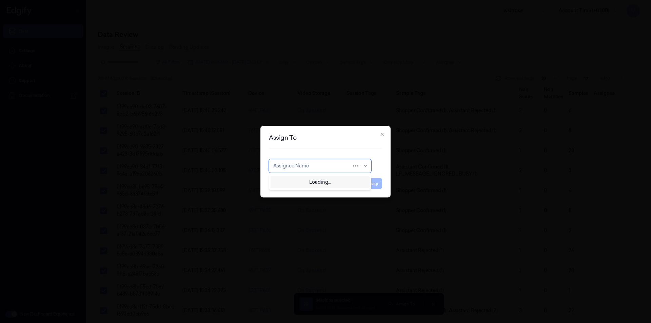
click at [338, 166] on div at bounding box center [312, 165] width 78 height 7
type input "var"
click at [302, 179] on div "[PERSON_NAME]" at bounding box center [293, 181] width 41 height 7
drag, startPoint x: 370, startPoint y: 184, endPoint x: 250, endPoint y: 195, distance: 120.2
click at [370, 184] on button "Assign" at bounding box center [372, 183] width 19 height 11
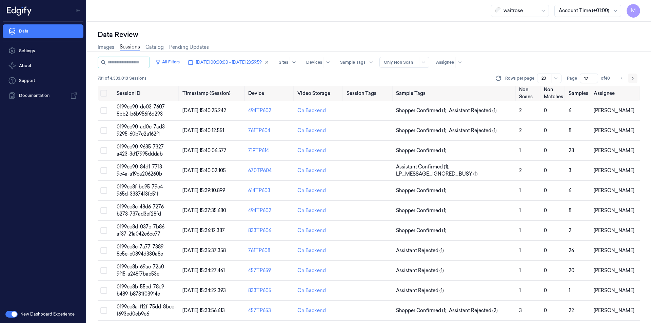
click at [635, 77] on button "Go to next page" at bounding box center [632, 78] width 9 height 9
type input "18"
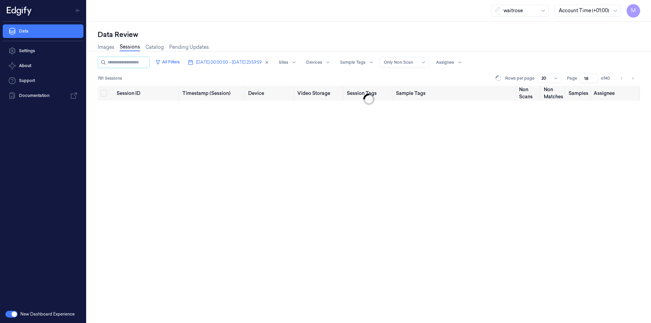
click at [501, 41] on div "Images Sessions Catalog Pending Updates" at bounding box center [369, 47] width 542 height 17
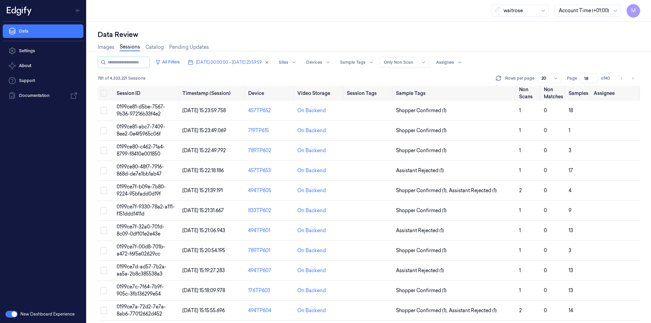
click at [315, 31] on div "Data Review" at bounding box center [369, 34] width 542 height 9
click at [250, 13] on div "waitrose Account Time (+01:00) M" at bounding box center [369, 11] width 564 height 22
click at [249, 35] on div "Data Review" at bounding box center [369, 34] width 542 height 9
click at [103, 94] on button "Select all" at bounding box center [103, 93] width 7 height 7
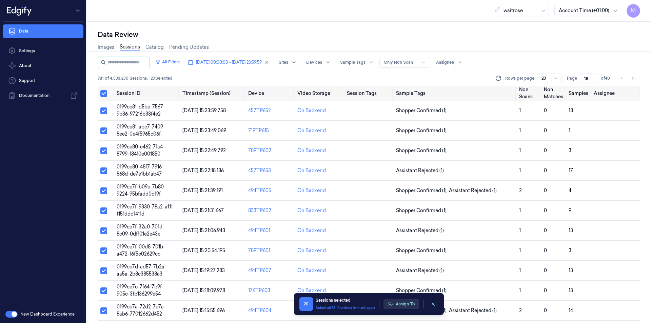
click at [397, 302] on button "Assign To" at bounding box center [401, 304] width 36 height 10
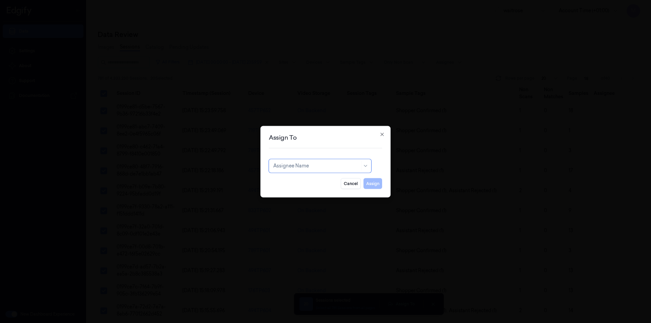
click at [308, 166] on div at bounding box center [316, 165] width 86 height 7
type input "ank"
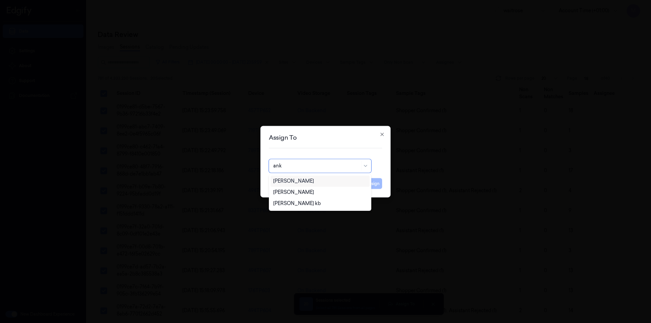
click at [291, 182] on div "[PERSON_NAME]" at bounding box center [293, 181] width 41 height 7
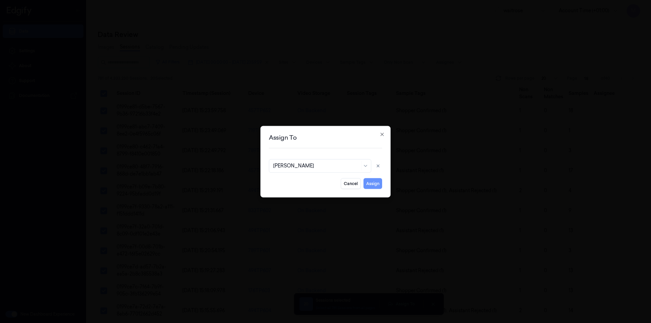
click at [381, 183] on button "Assign" at bounding box center [372, 183] width 19 height 11
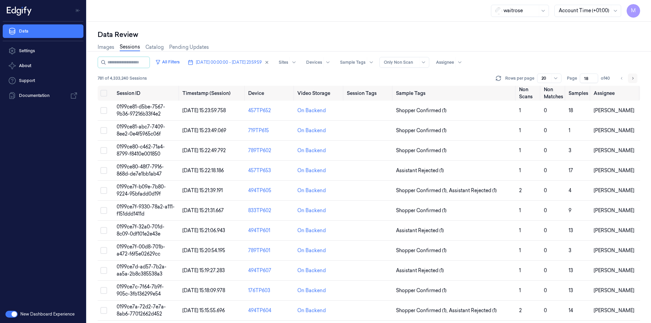
click at [633, 81] on button "Go to next page" at bounding box center [632, 78] width 9 height 9
type input "19"
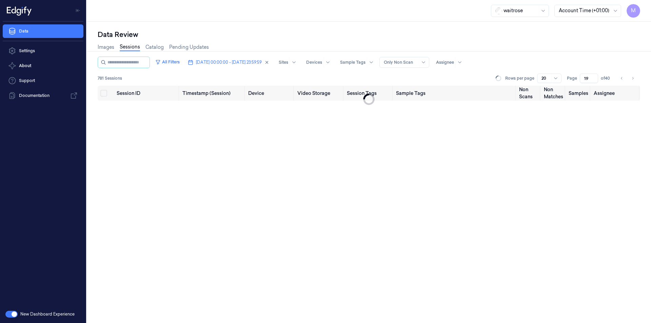
click at [518, 35] on div "Data Review" at bounding box center [369, 34] width 542 height 9
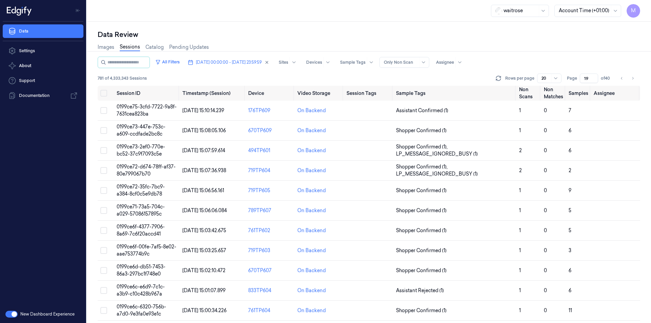
click at [235, 34] on div "Data Review" at bounding box center [369, 34] width 542 height 9
click at [105, 96] on button "Select all" at bounding box center [103, 93] width 7 height 7
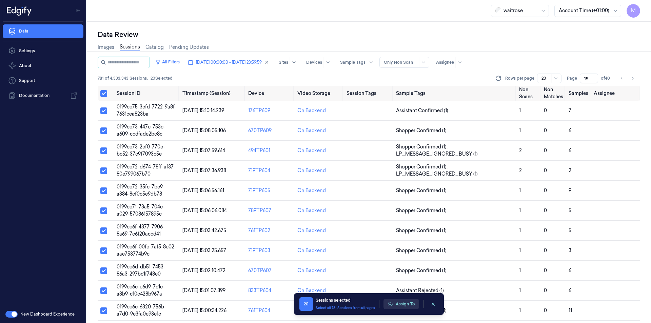
click at [407, 302] on button "Assign To" at bounding box center [401, 304] width 36 height 10
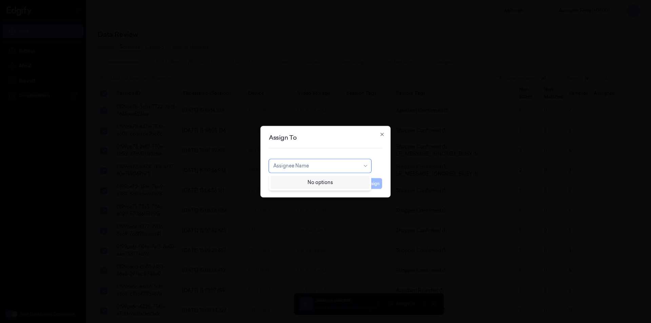
click at [331, 164] on div at bounding box center [316, 165] width 86 height 7
type input "ven"
click at [298, 178] on div "ven kataiah" at bounding box center [286, 181] width 26 height 7
click at [376, 184] on button "Assign" at bounding box center [372, 183] width 19 height 11
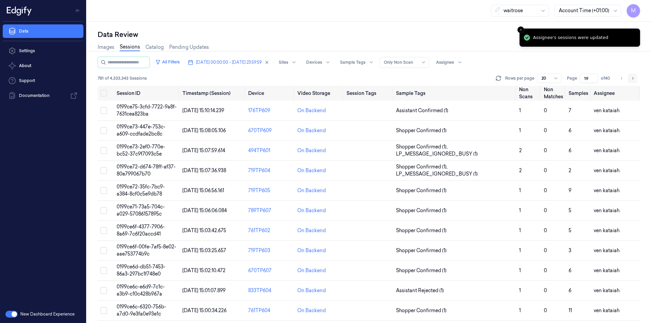
click at [632, 78] on icon "Go to next page" at bounding box center [633, 78] width 4 height 5
type input "20"
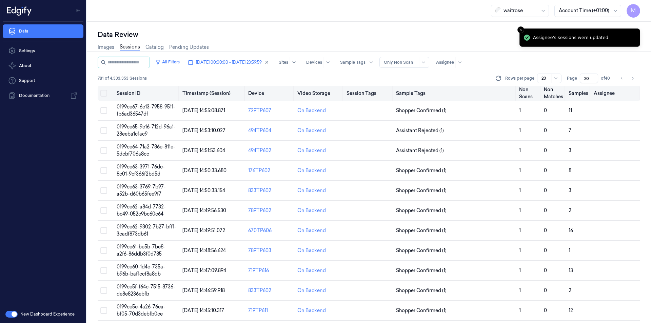
click at [102, 94] on button "Select all" at bounding box center [103, 93] width 7 height 7
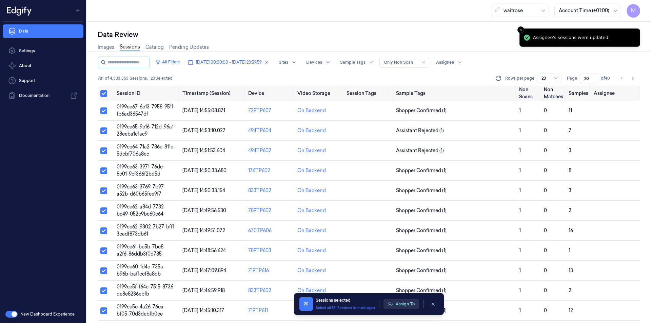
click at [396, 309] on button "Assign To" at bounding box center [401, 304] width 36 height 10
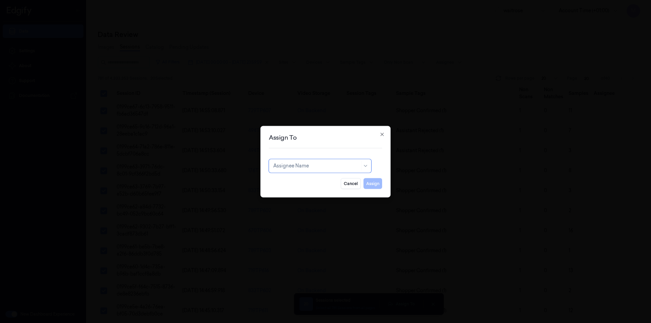
click at [299, 166] on div at bounding box center [316, 165] width 86 height 7
type input "ch"
click at [295, 189] on div "[PERSON_NAME] a" at bounding box center [295, 192] width 44 height 7
click at [374, 184] on button "Assign" at bounding box center [372, 183] width 19 height 11
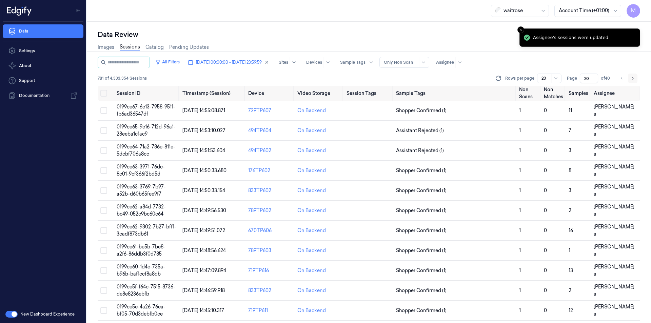
click at [636, 78] on button "Go to next page" at bounding box center [632, 78] width 9 height 9
type input "21"
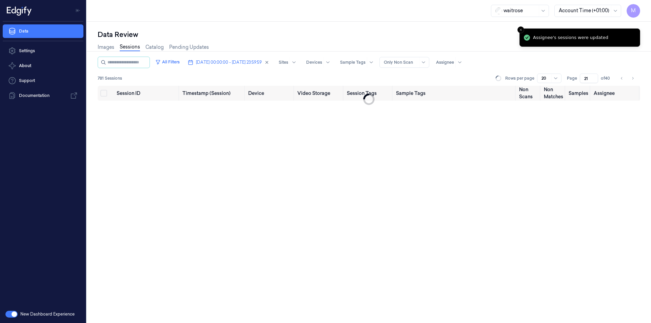
click at [396, 38] on div "Data Review" at bounding box center [369, 34] width 542 height 9
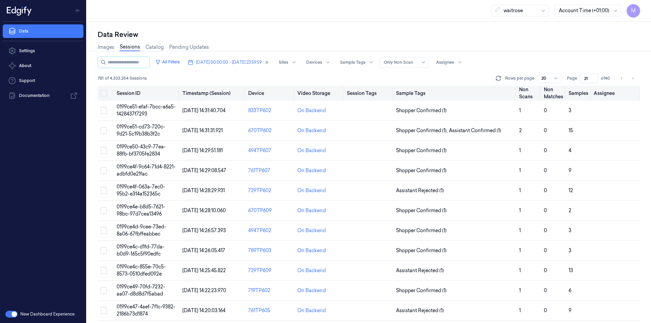
click at [104, 94] on button "Select all" at bounding box center [103, 93] width 7 height 7
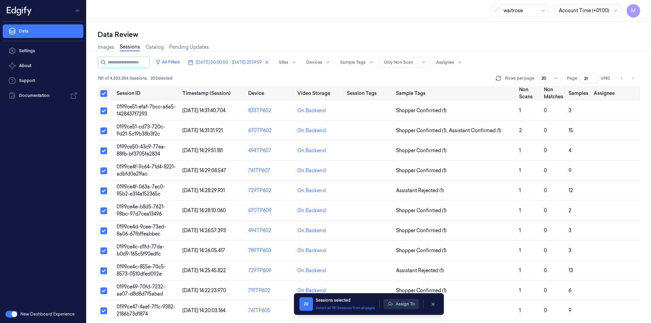
click at [405, 303] on button "Assign To" at bounding box center [401, 304] width 36 height 10
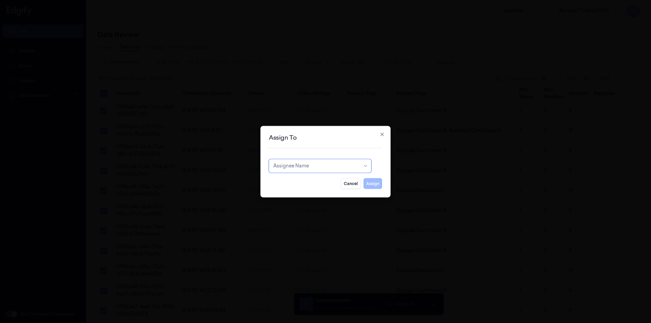
click at [339, 169] on div at bounding box center [316, 165] width 86 height 7
type input "var"
click at [306, 182] on div "[PERSON_NAME]" at bounding box center [293, 181] width 41 height 7
click at [367, 183] on button "Assign" at bounding box center [372, 183] width 19 height 11
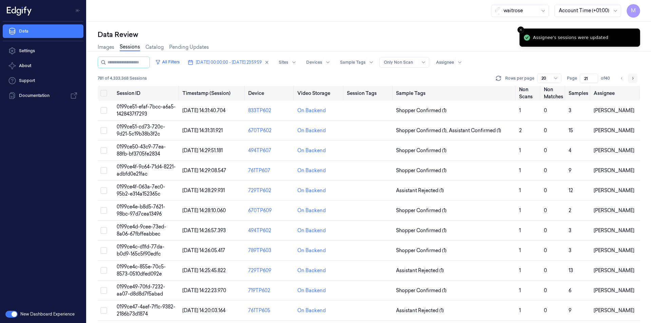
click at [633, 79] on icon "Go to next page" at bounding box center [633, 78] width 4 height 5
type input "22"
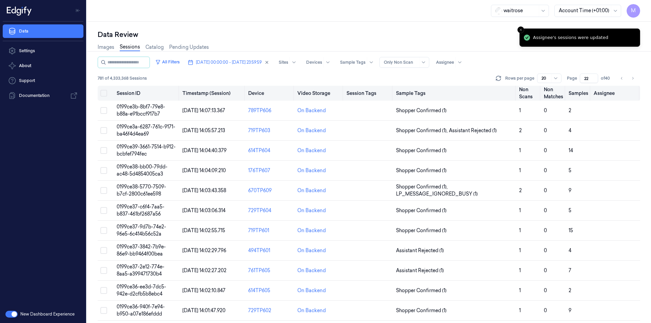
click at [101, 92] on button "Select all" at bounding box center [103, 93] width 7 height 7
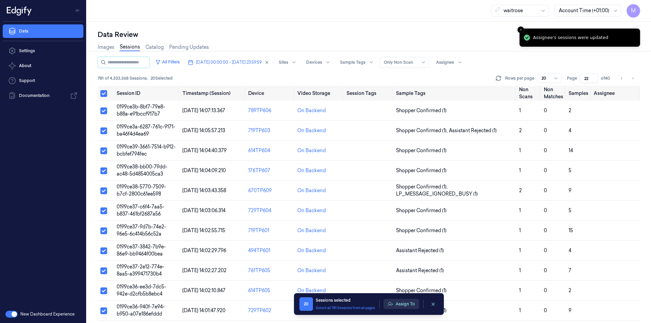
click at [396, 309] on div "20 Sessions selected Select all 781 Sessions from all pages Assign To" at bounding box center [368, 304] width 139 height 14
click at [399, 301] on button "Assign To" at bounding box center [401, 304] width 36 height 10
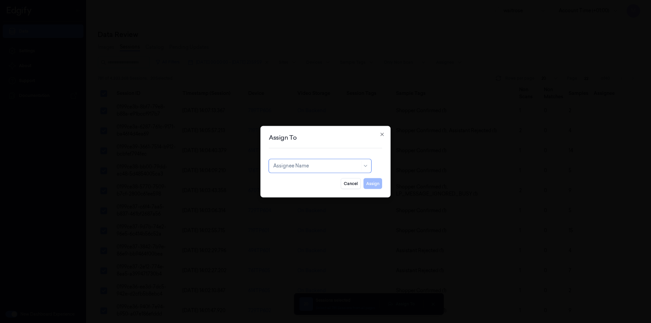
click at [319, 168] on div at bounding box center [316, 165] width 86 height 7
type input "ank"
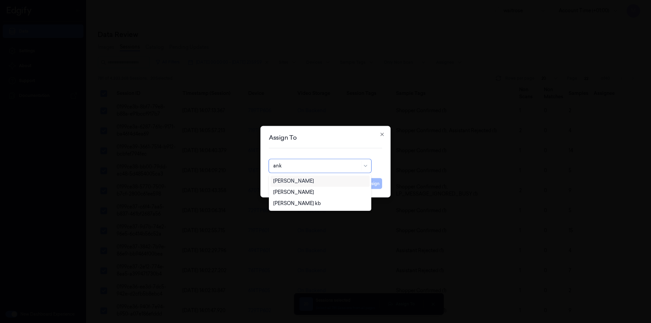
click at [319, 183] on div "[PERSON_NAME]" at bounding box center [320, 181] width 94 height 7
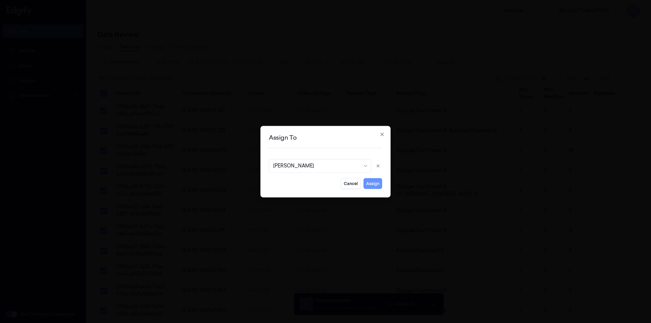
click at [373, 182] on button "Assign" at bounding box center [372, 183] width 19 height 11
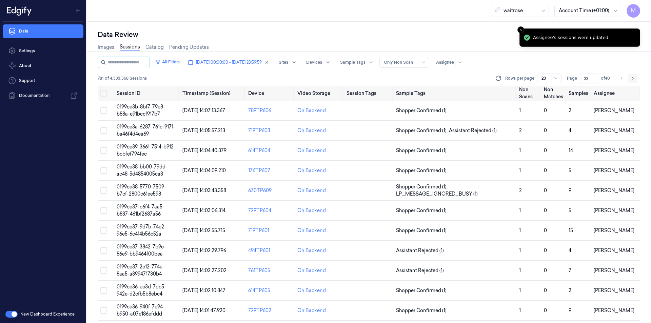
click at [635, 76] on button "Go to next page" at bounding box center [632, 78] width 9 height 9
type input "23"
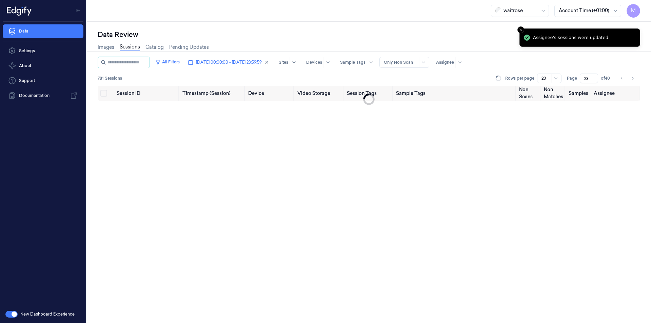
click at [367, 35] on div "Data Review" at bounding box center [369, 34] width 542 height 9
